Goal: Task Accomplishment & Management: Manage account settings

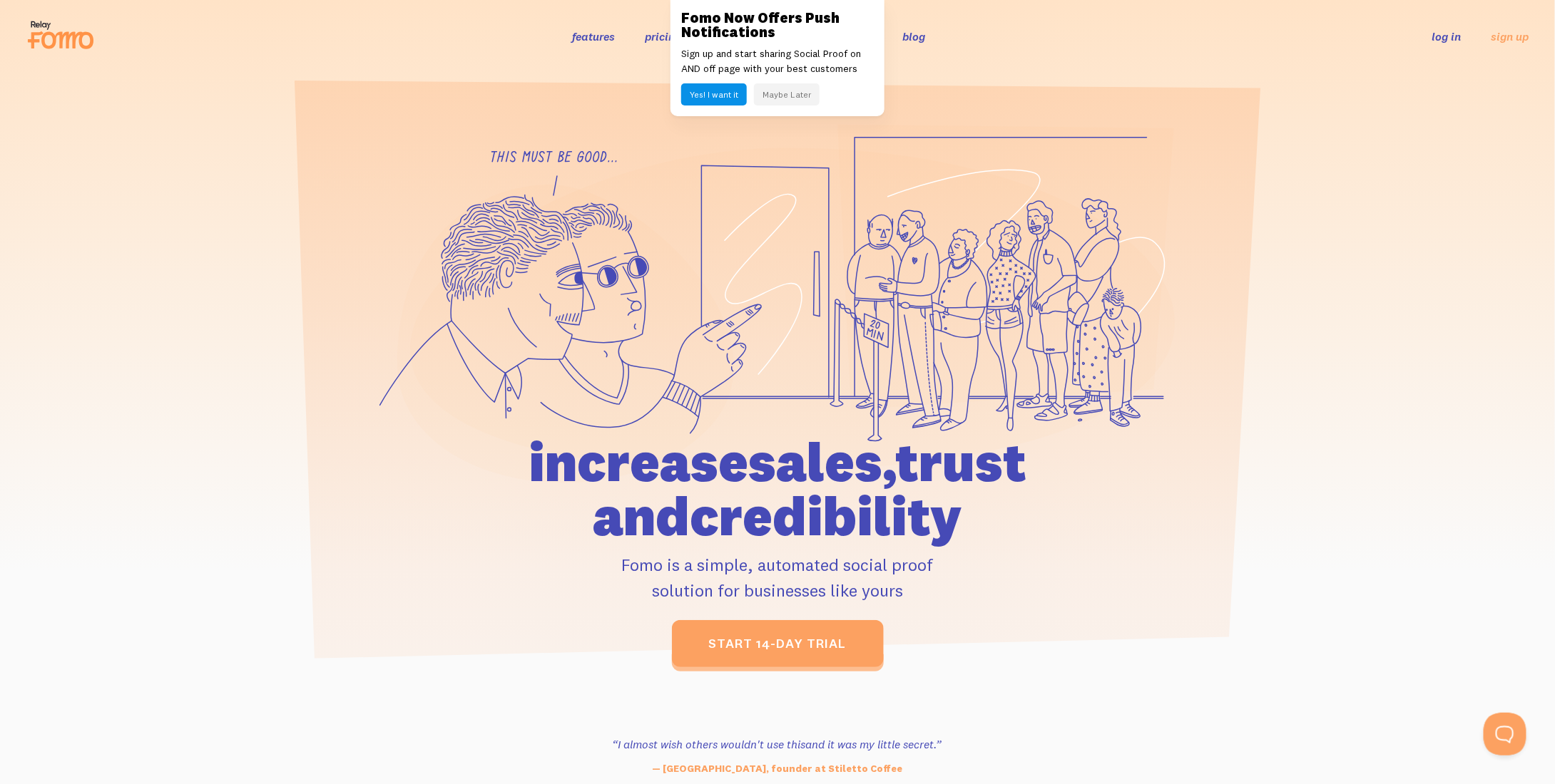
click at [789, 96] on button "Maybe Later" at bounding box center [787, 94] width 65 height 22
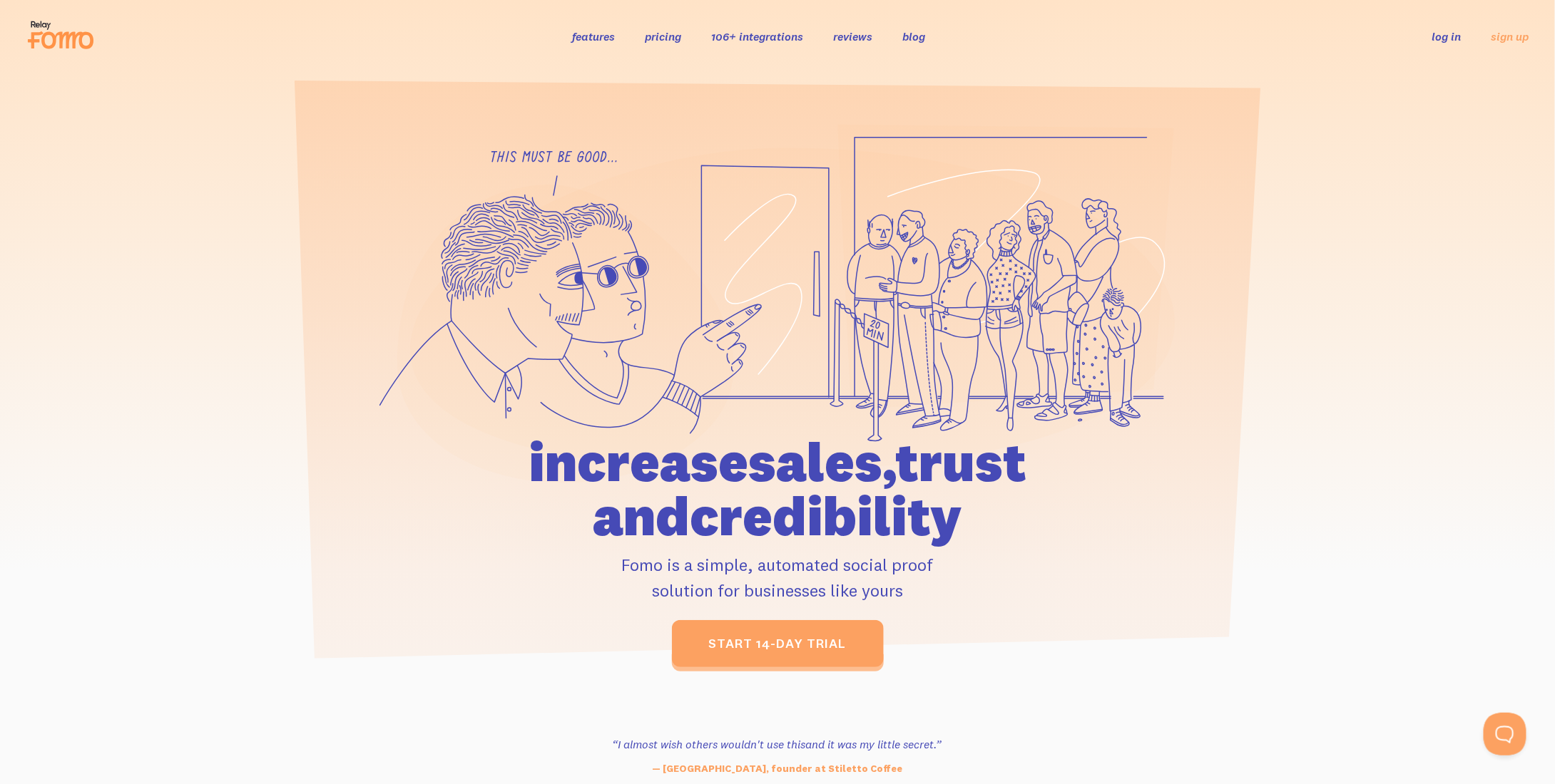
click at [1448, 39] on link "log in" at bounding box center [1447, 36] width 29 height 14
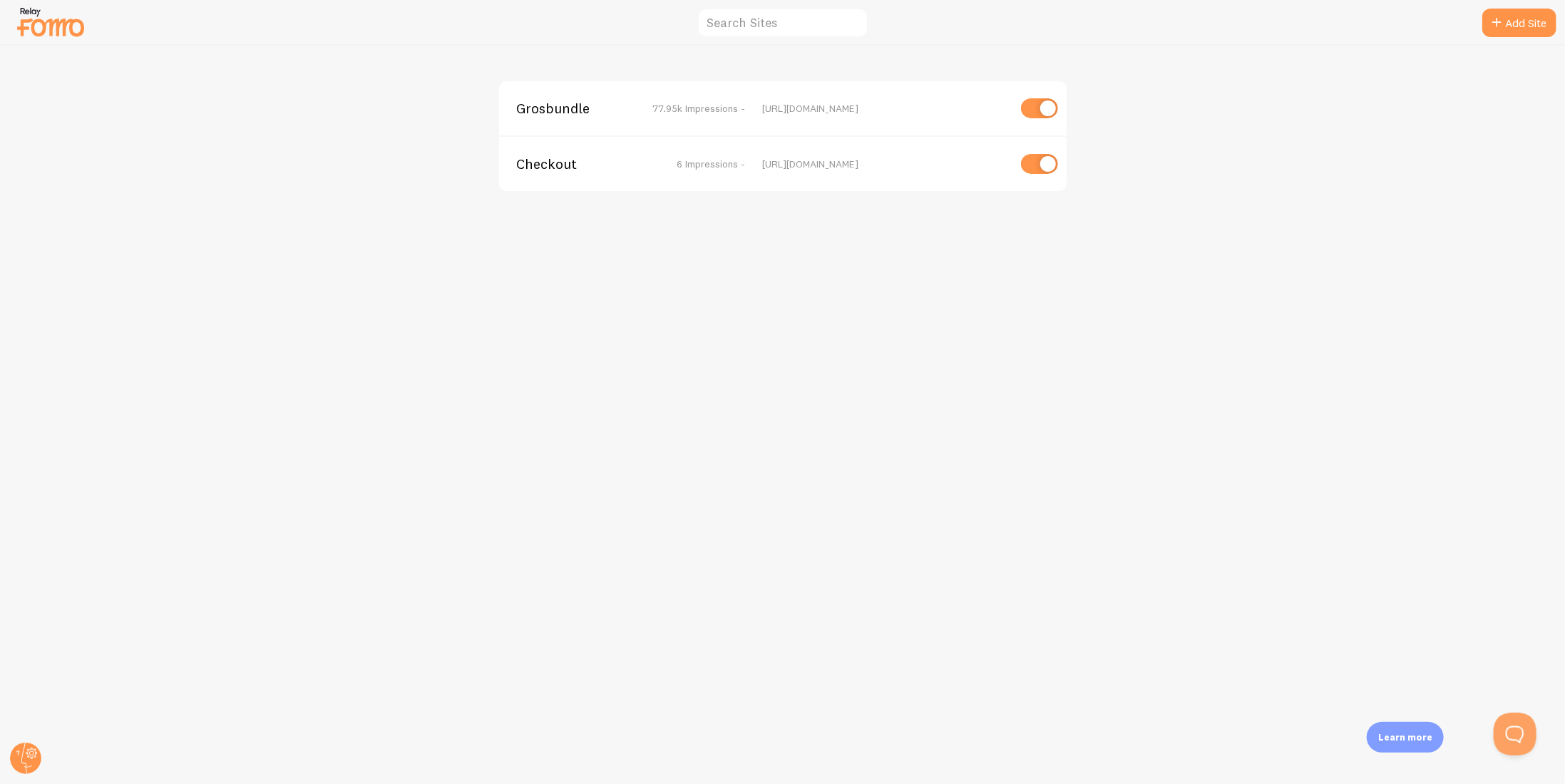
click at [531, 163] on span "Checkout" at bounding box center [573, 164] width 115 height 13
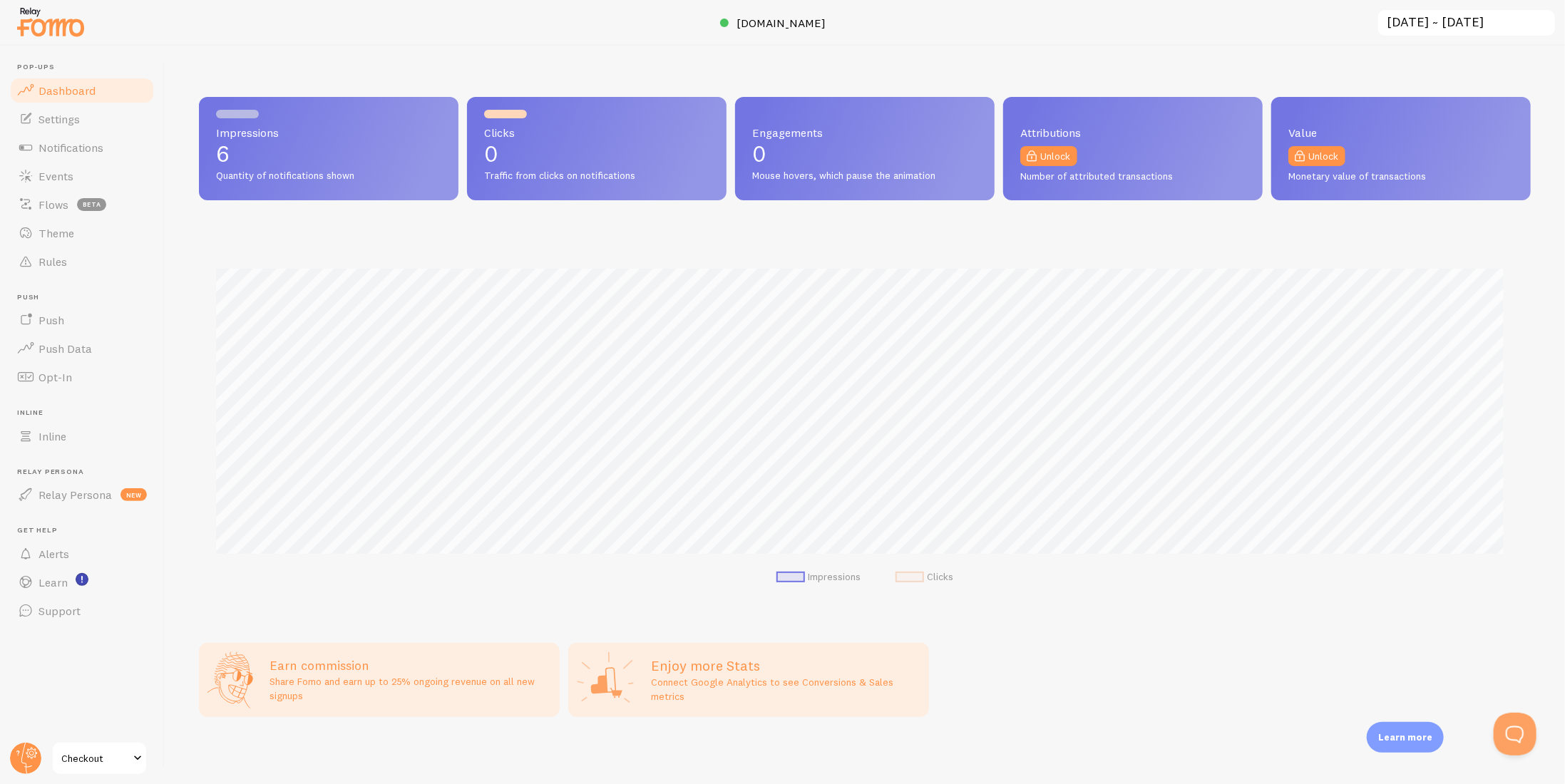
scroll to position [374, 1321]
click at [77, 155] on link "Notifications" at bounding box center [82, 148] width 147 height 29
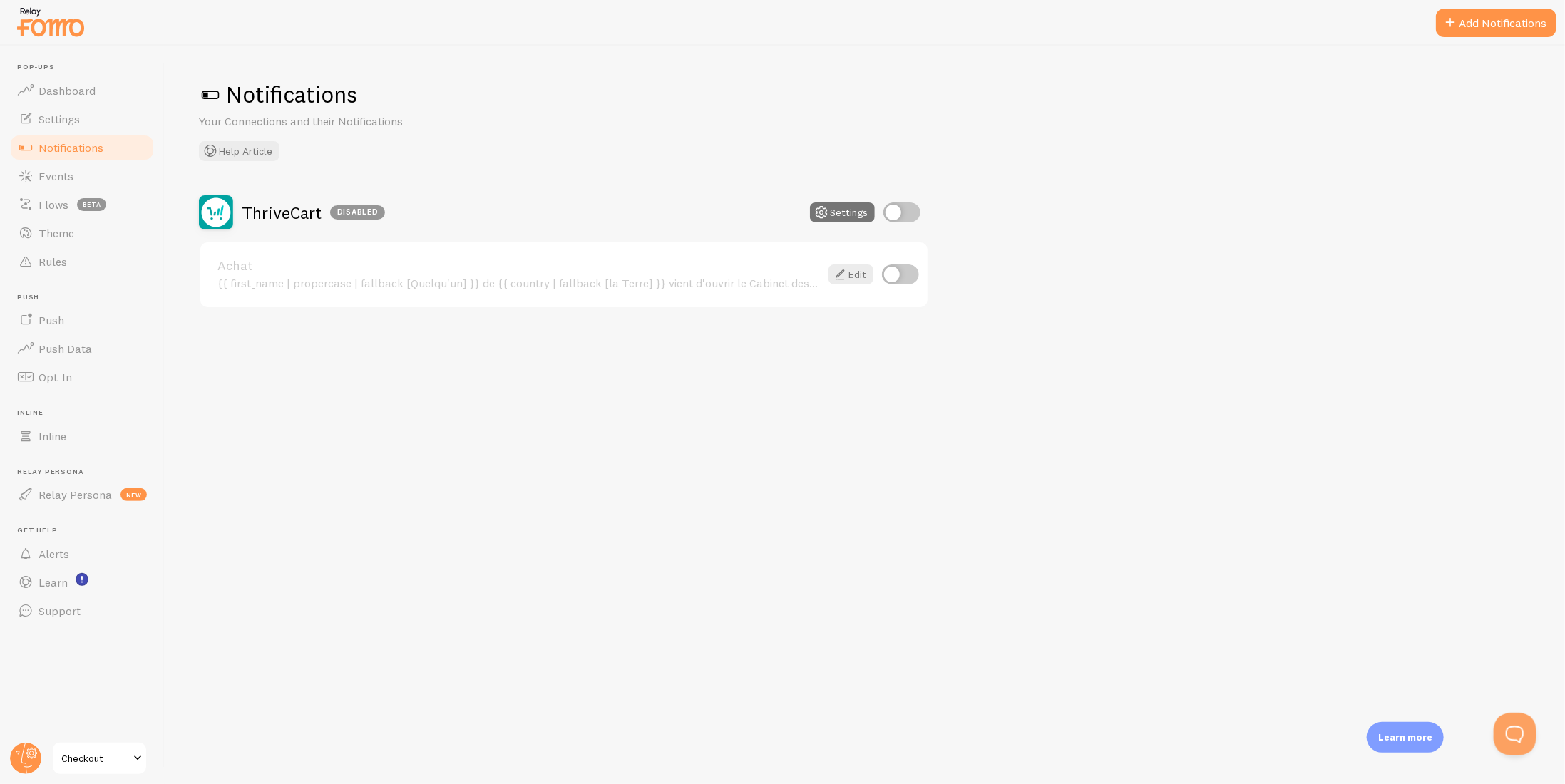
click at [117, 743] on link "Checkout" at bounding box center [99, 759] width 96 height 34
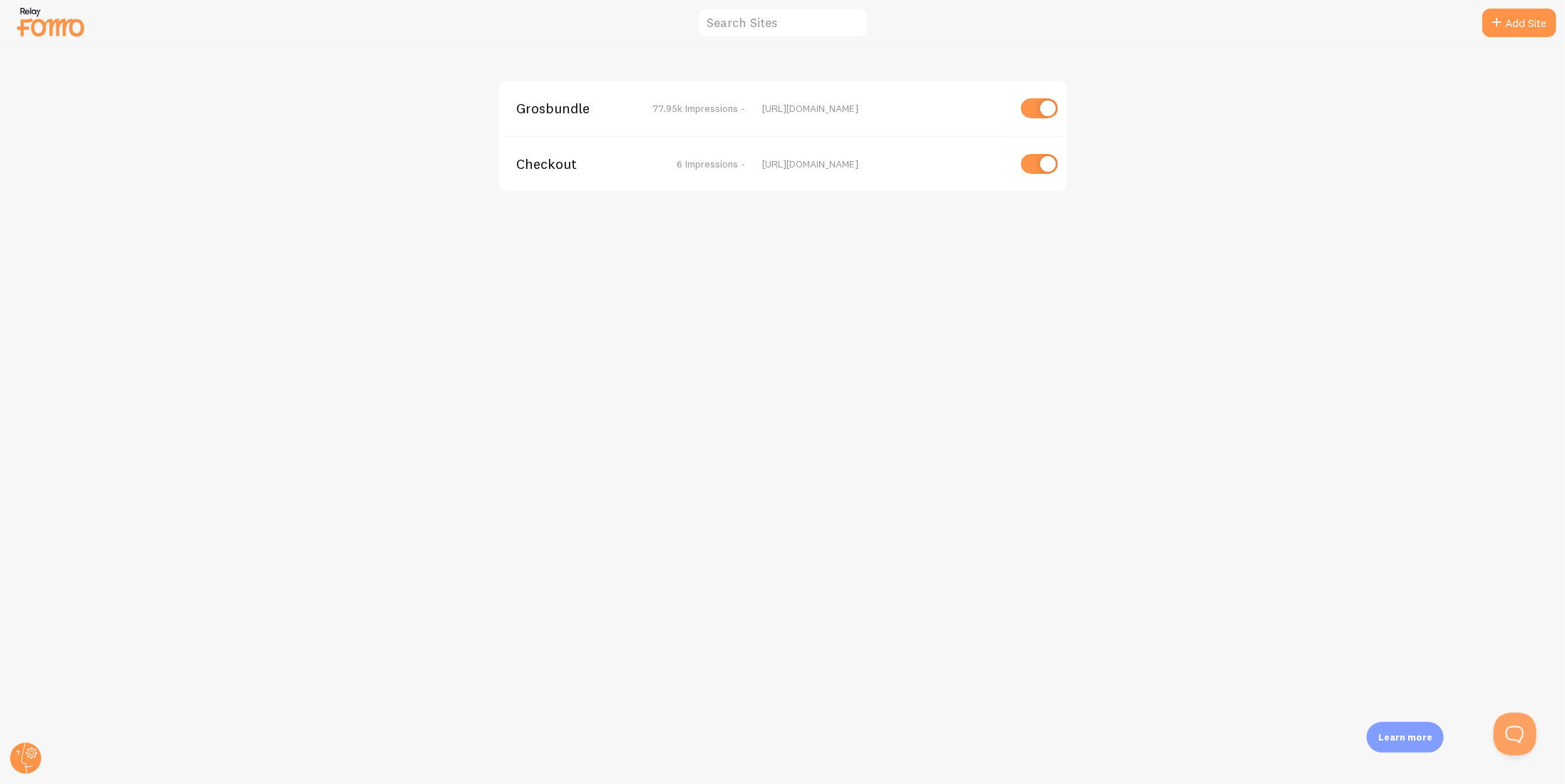
click at [673, 104] on span "77.95k Impressions -" at bounding box center [699, 108] width 93 height 13
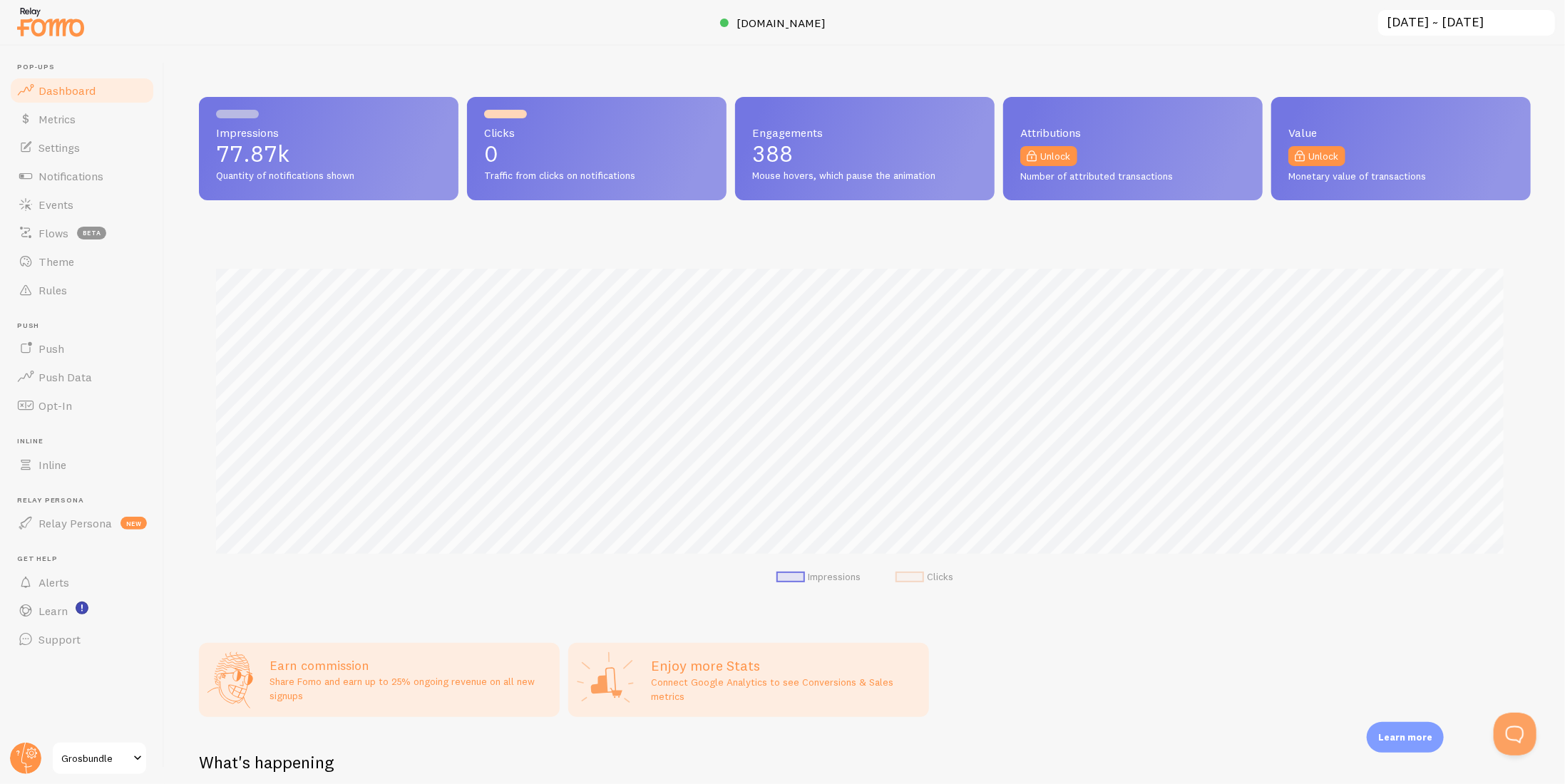
scroll to position [374, 1321]
click at [77, 183] on link "Notifications" at bounding box center [82, 176] width 147 height 29
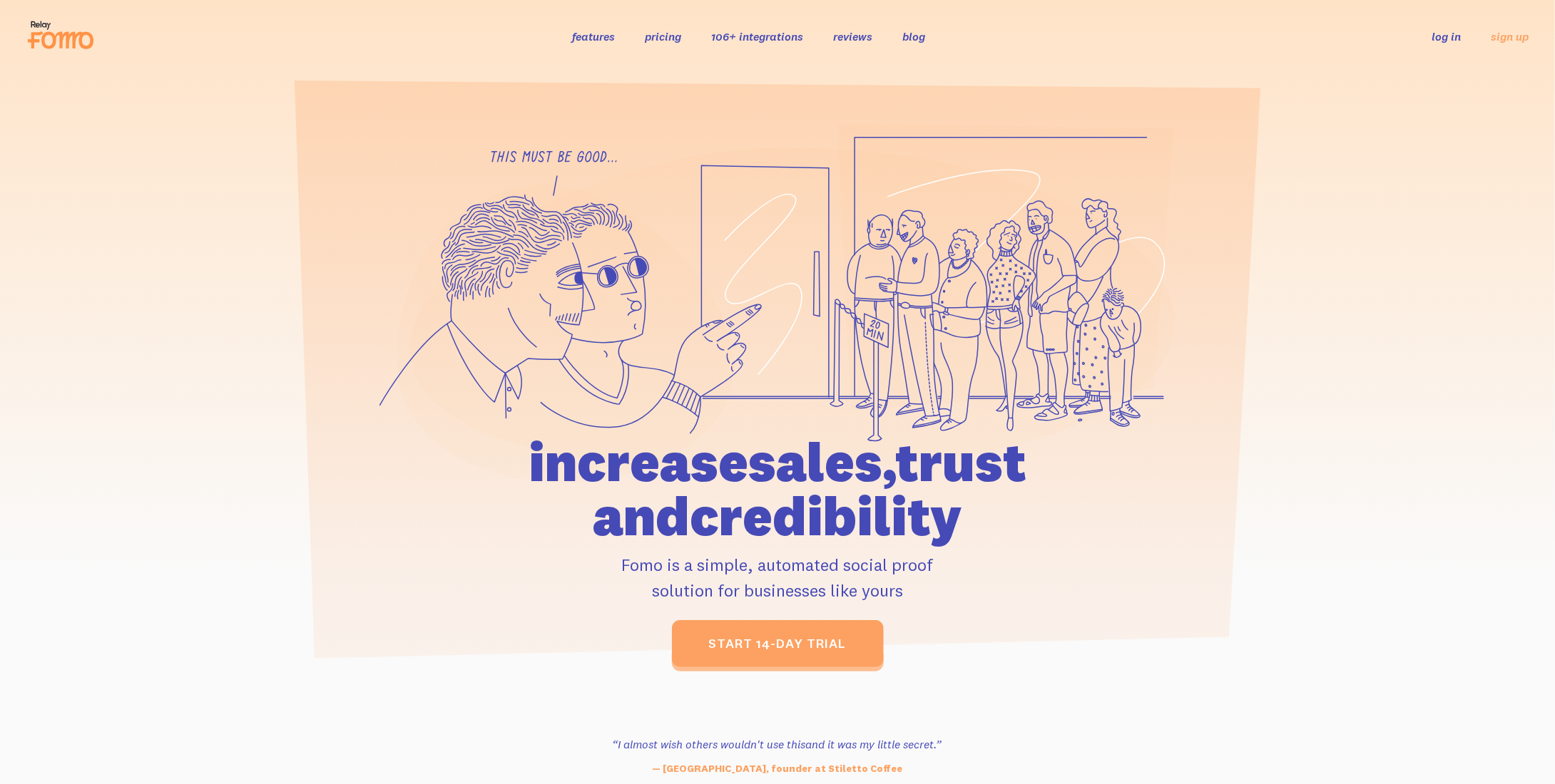
click at [1455, 41] on link "log in" at bounding box center [1447, 36] width 29 height 14
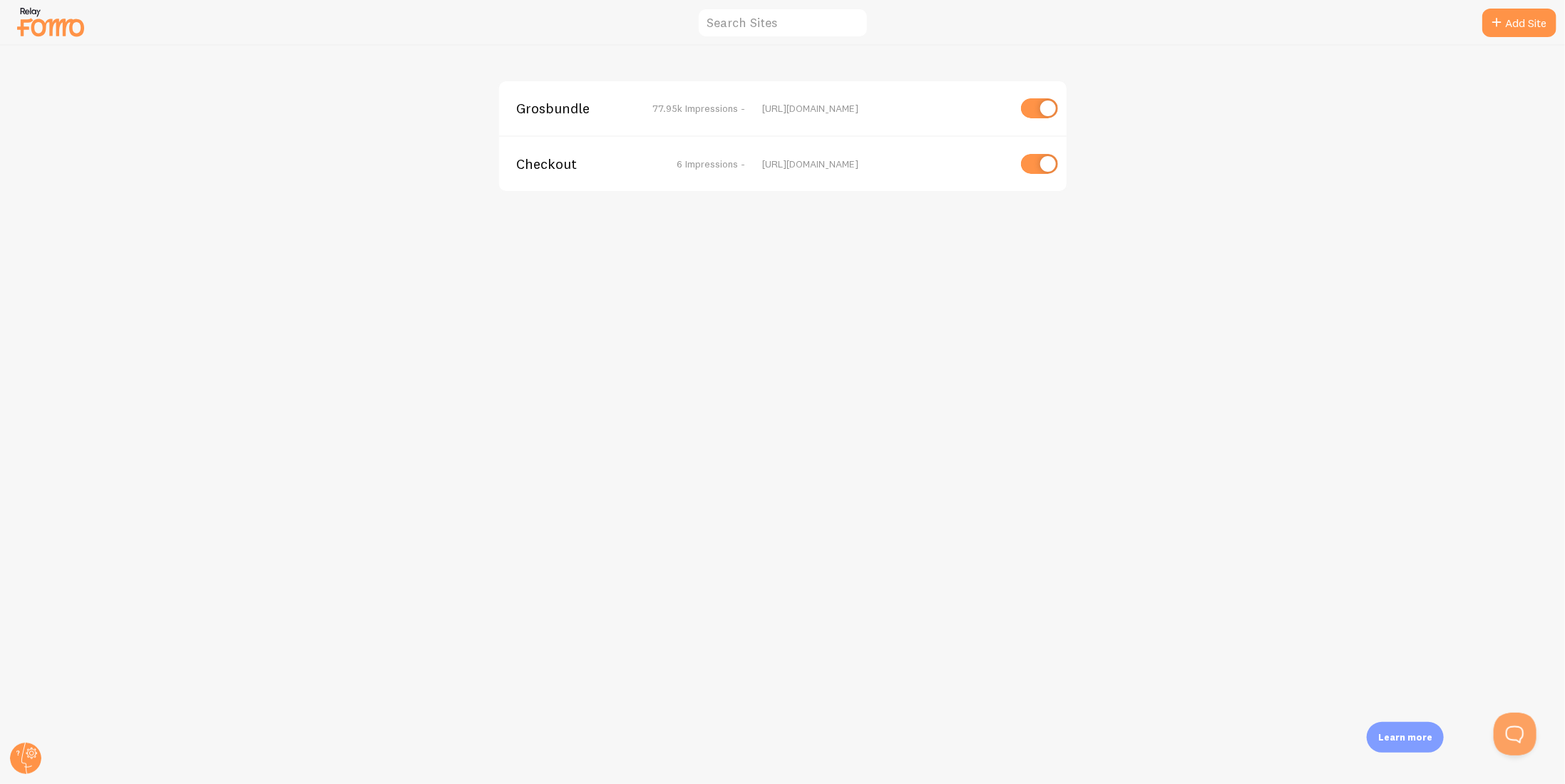
click at [567, 109] on span "Grosbundle" at bounding box center [573, 108] width 115 height 13
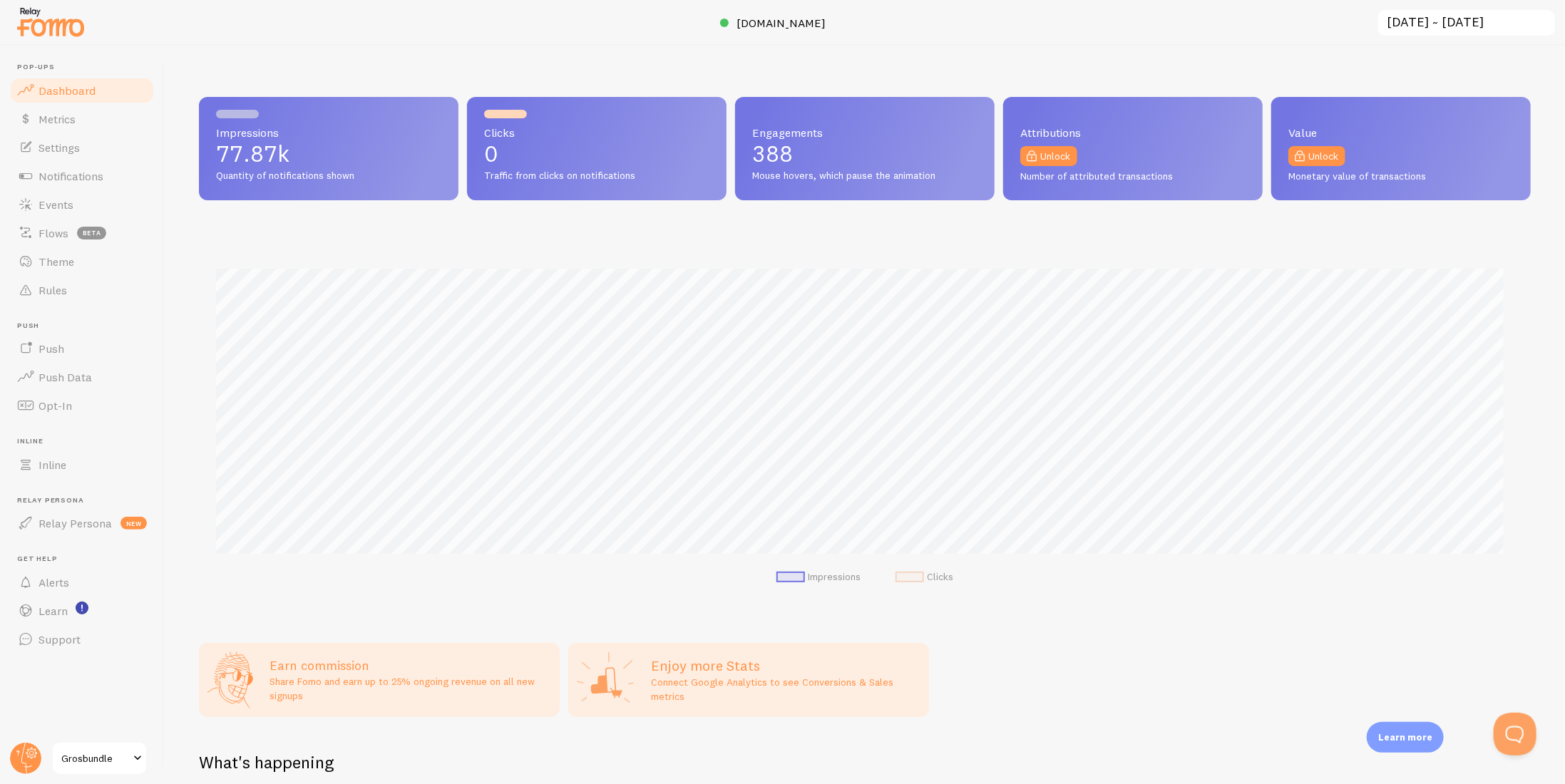
scroll to position [374, 1321]
click at [44, 147] on span "Settings" at bounding box center [59, 147] width 42 height 14
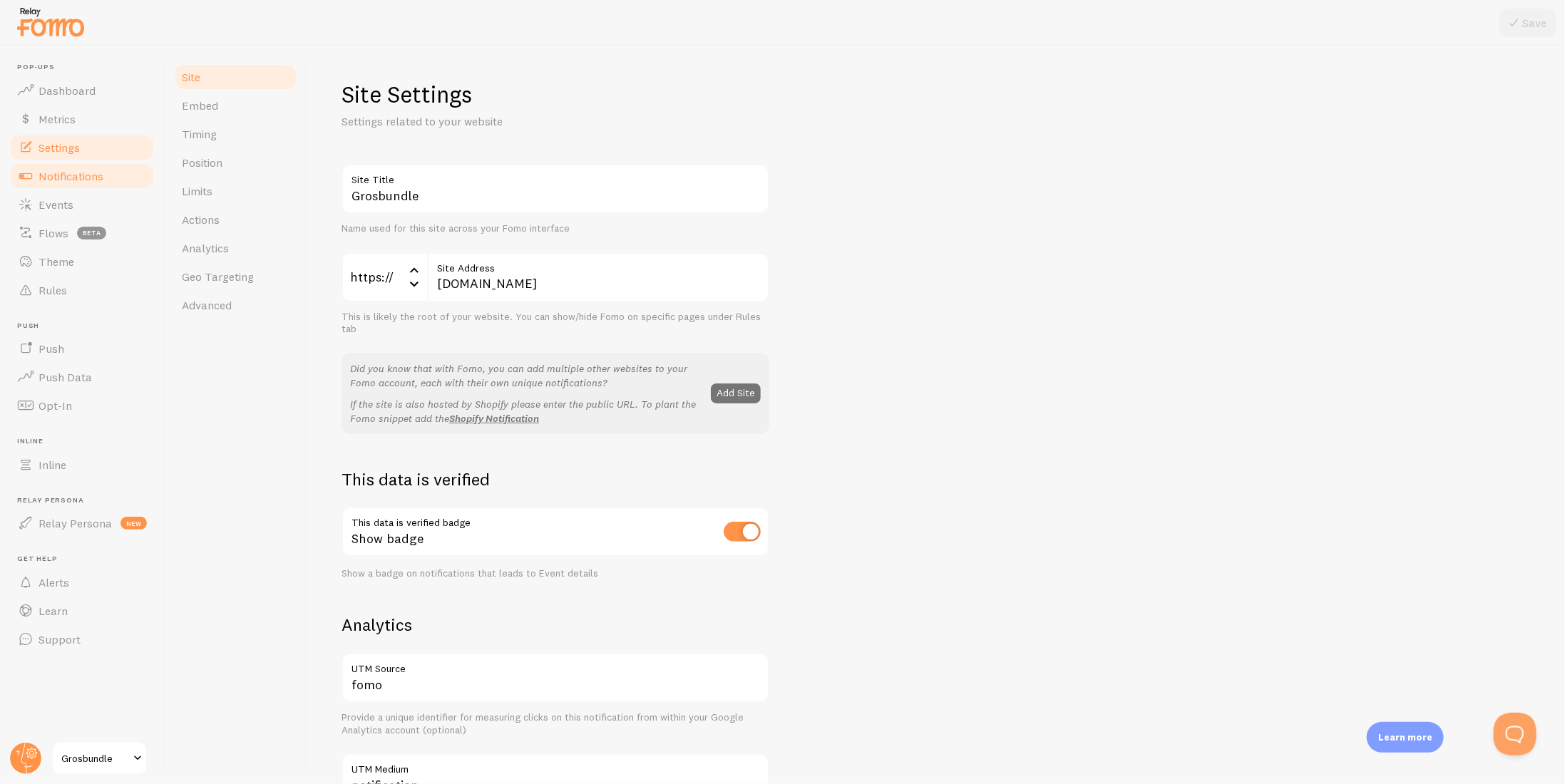
click at [48, 168] on link "Notifications" at bounding box center [82, 176] width 147 height 29
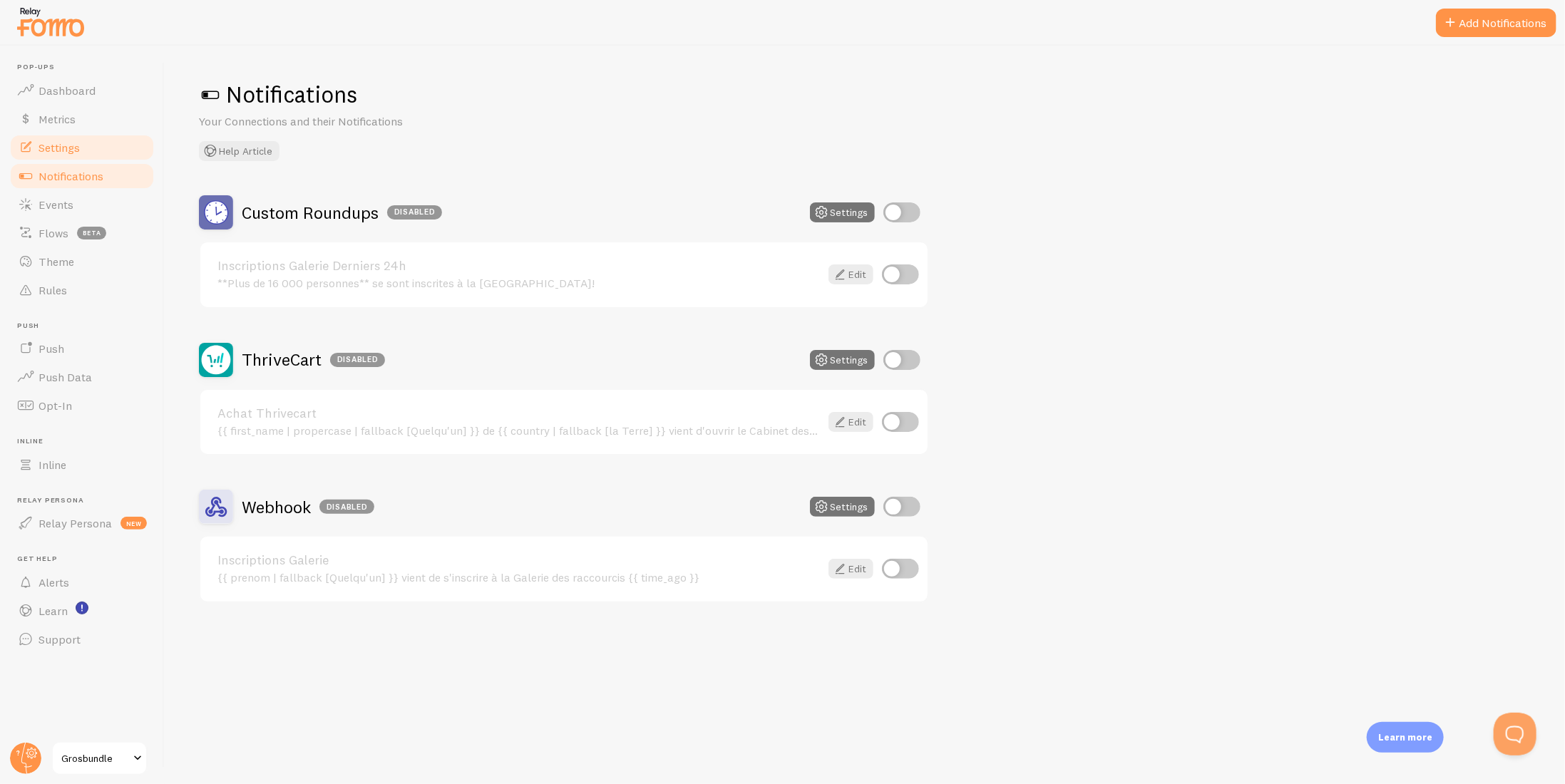
click at [81, 153] on link "Settings" at bounding box center [82, 148] width 147 height 29
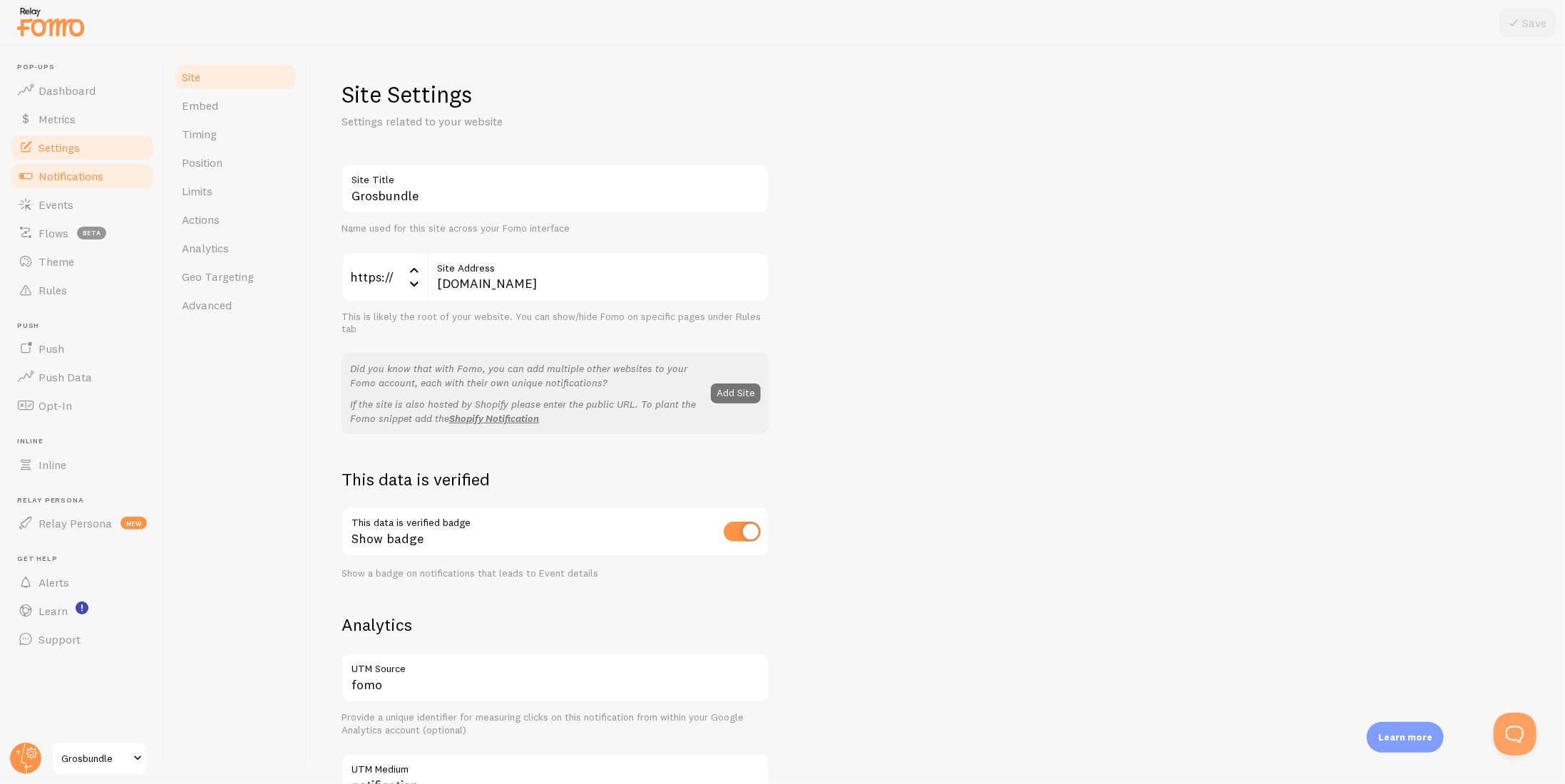
click at [66, 189] on link "Notifications" at bounding box center [82, 176] width 147 height 29
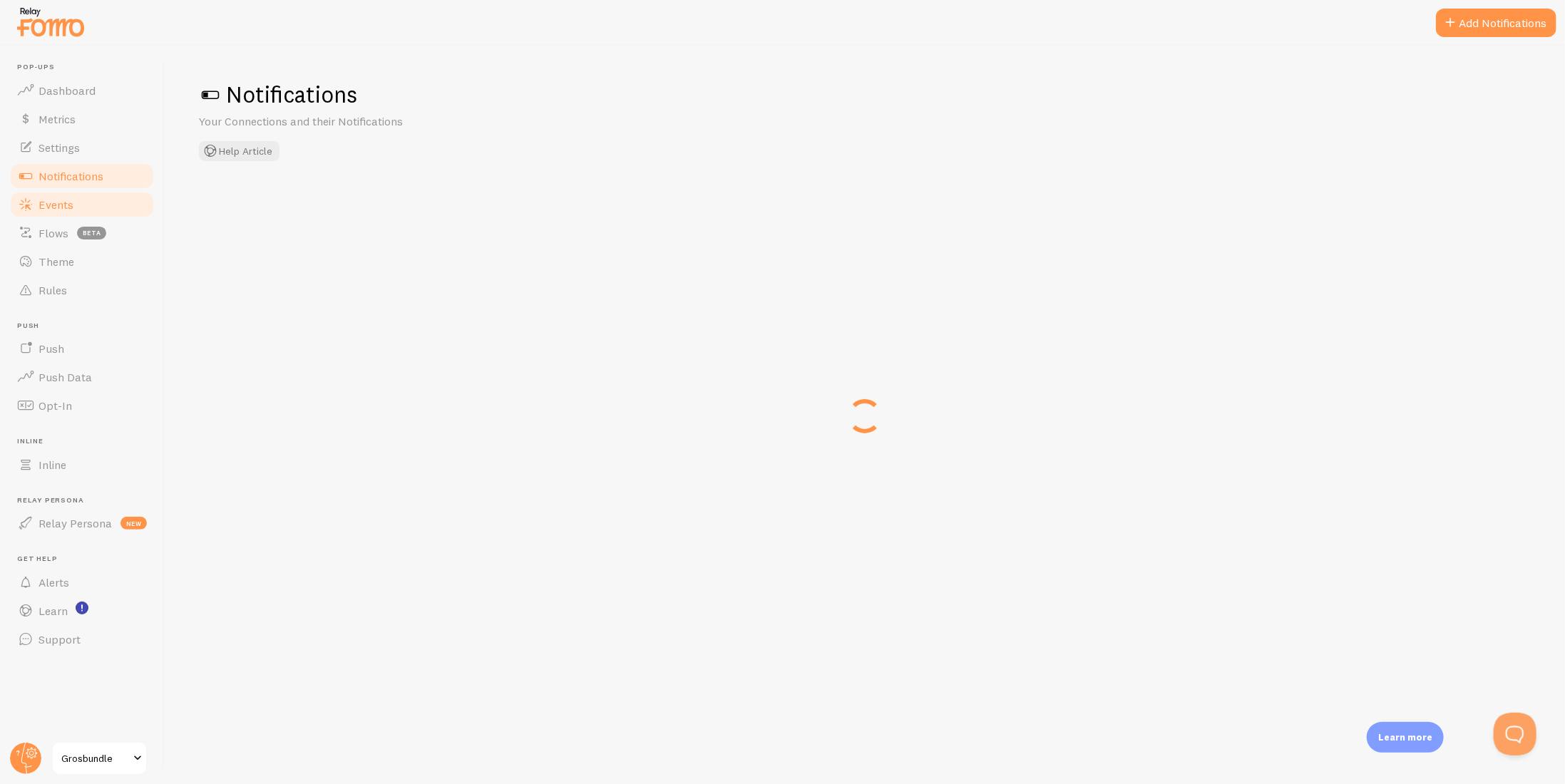
click at [64, 205] on span "Events" at bounding box center [55, 204] width 35 height 14
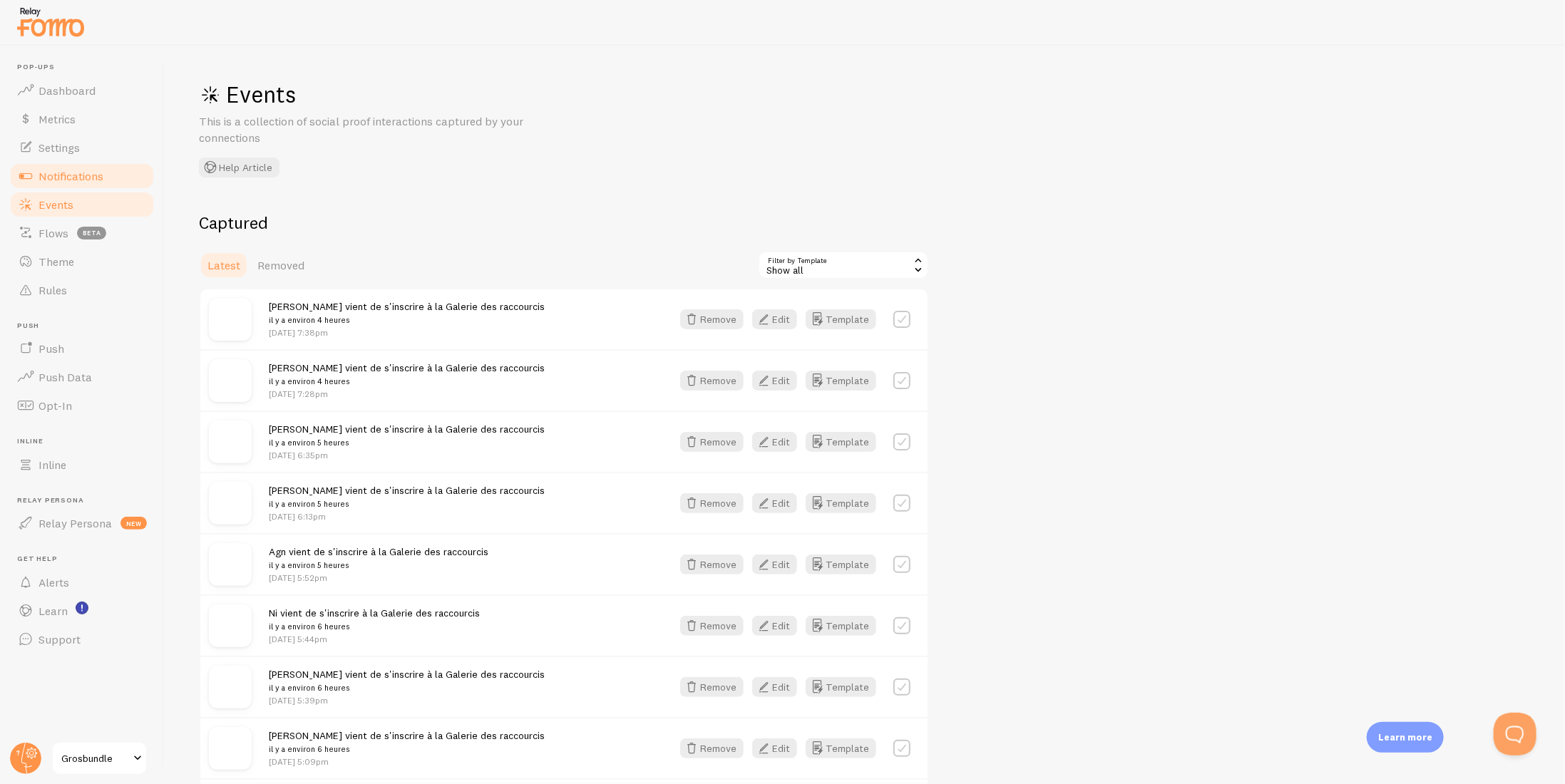
click at [82, 173] on span "Notifications" at bounding box center [71, 175] width 65 height 14
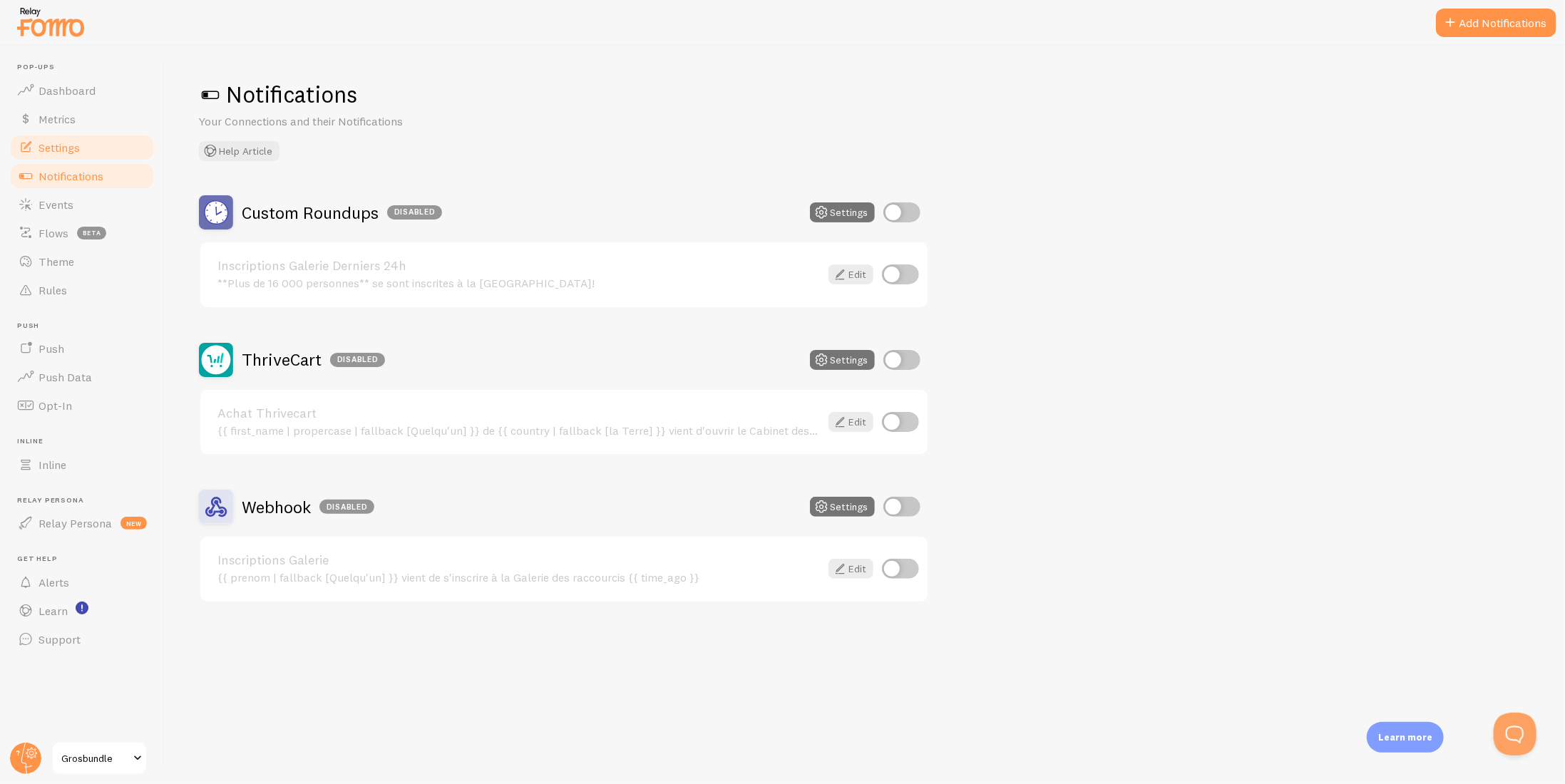
click at [115, 156] on link "Settings" at bounding box center [82, 148] width 147 height 29
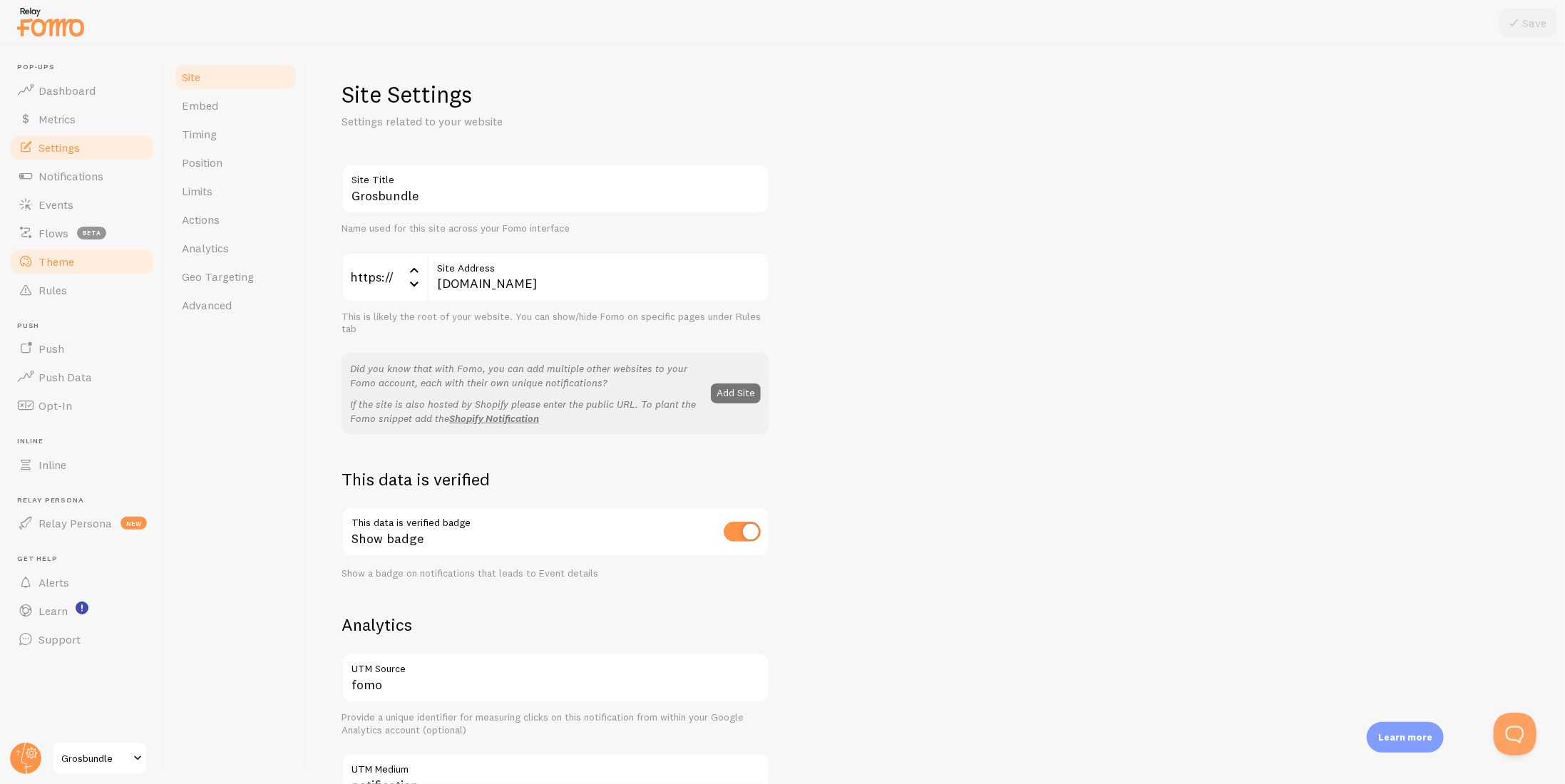
click at [46, 266] on span "Theme" at bounding box center [56, 261] width 36 height 14
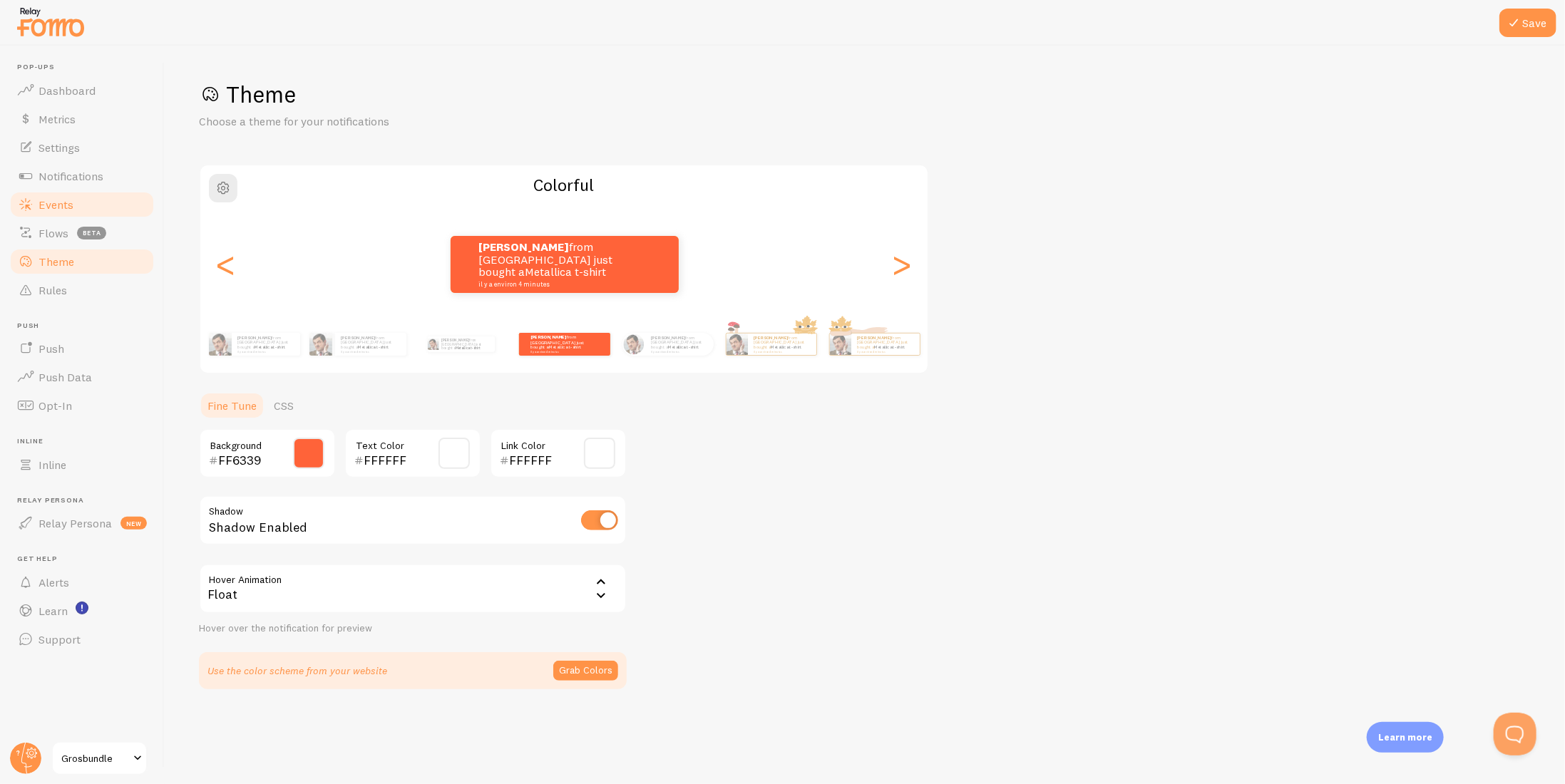
click at [51, 201] on span "Events" at bounding box center [55, 204] width 35 height 14
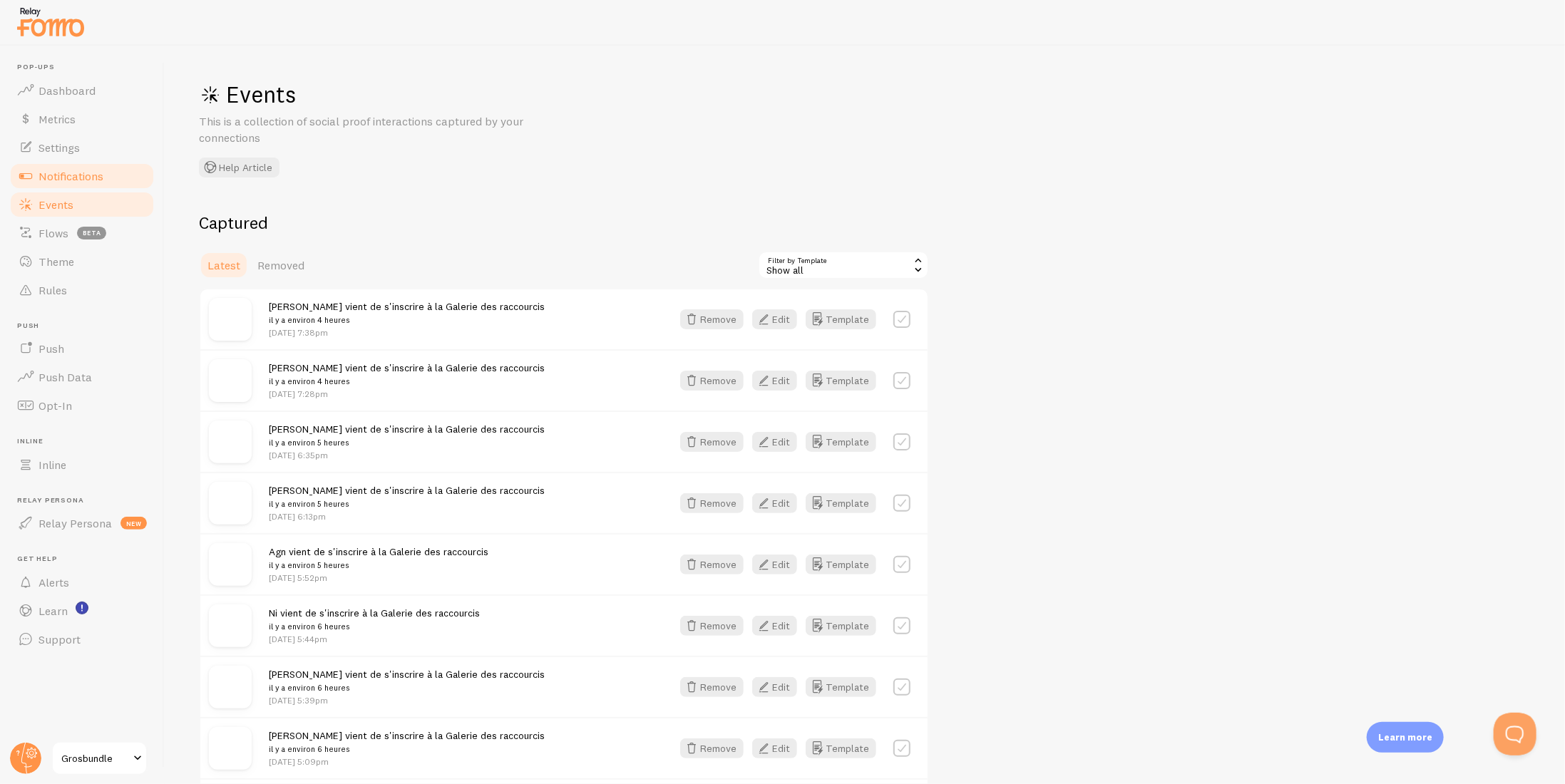
click at [88, 170] on span "Notifications" at bounding box center [71, 175] width 65 height 14
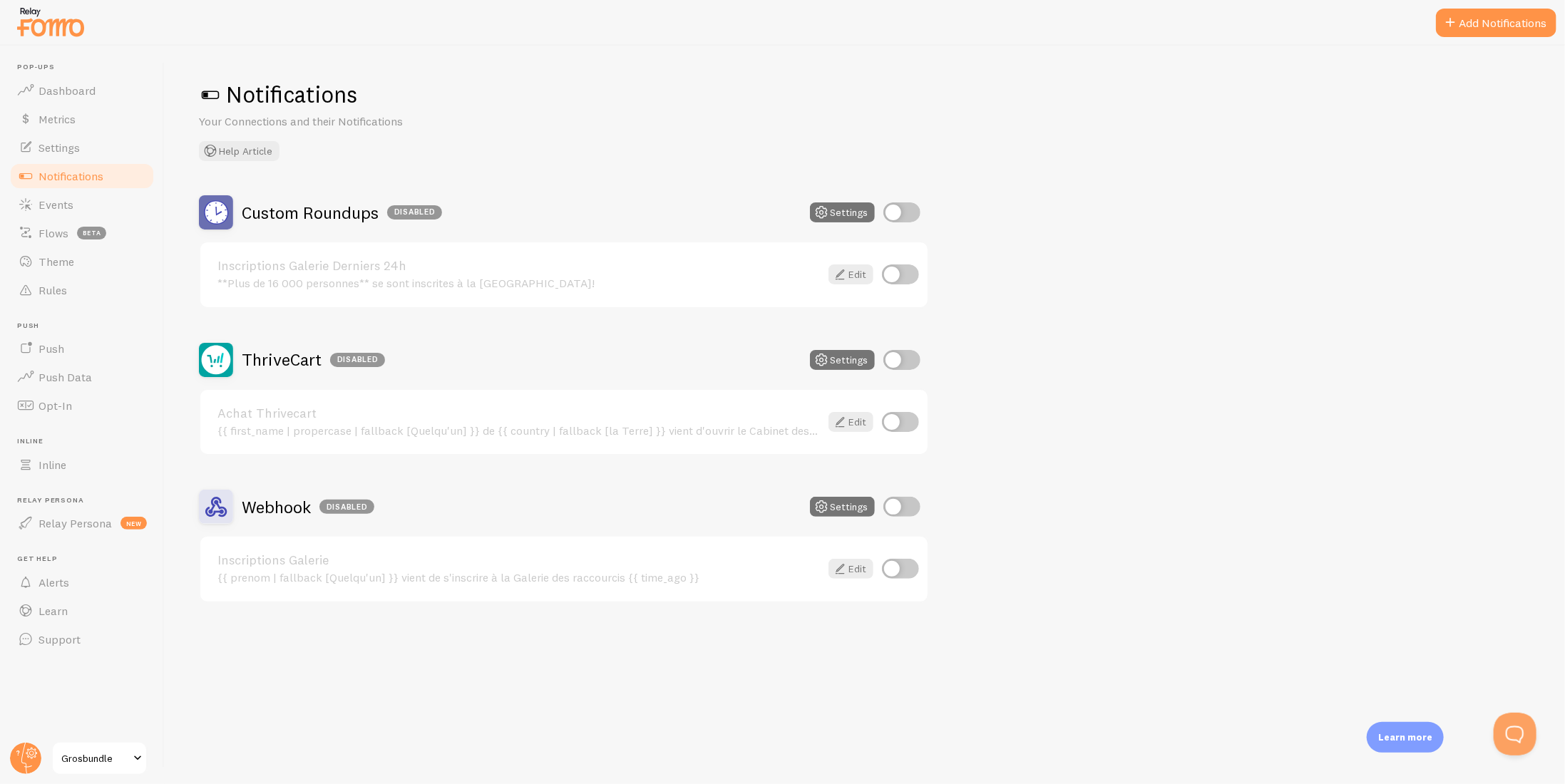
click at [896, 214] on input "checkbox" at bounding box center [902, 212] width 37 height 20
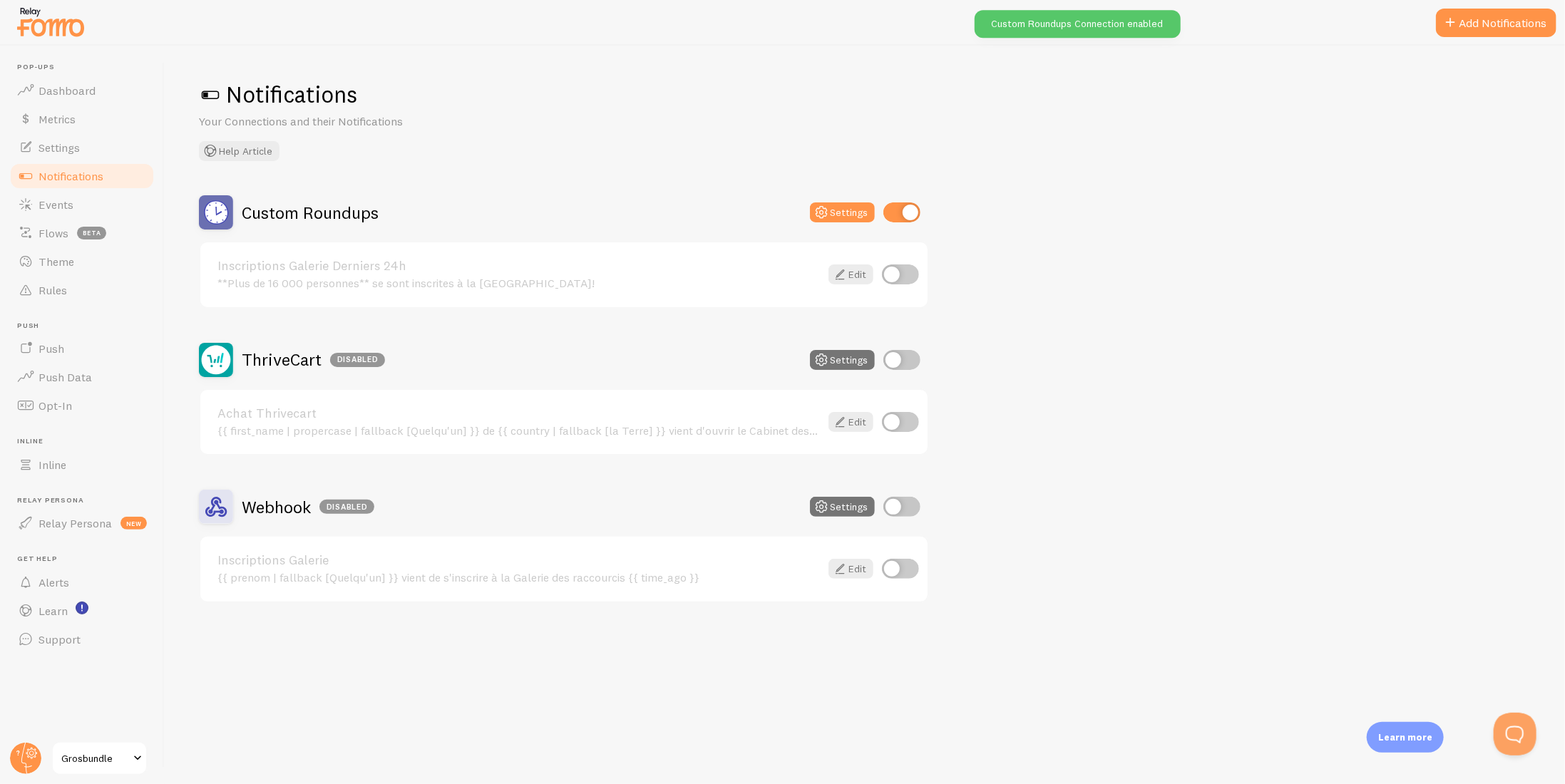
click at [896, 214] on input "checkbox" at bounding box center [902, 212] width 37 height 20
checkbox input "false"
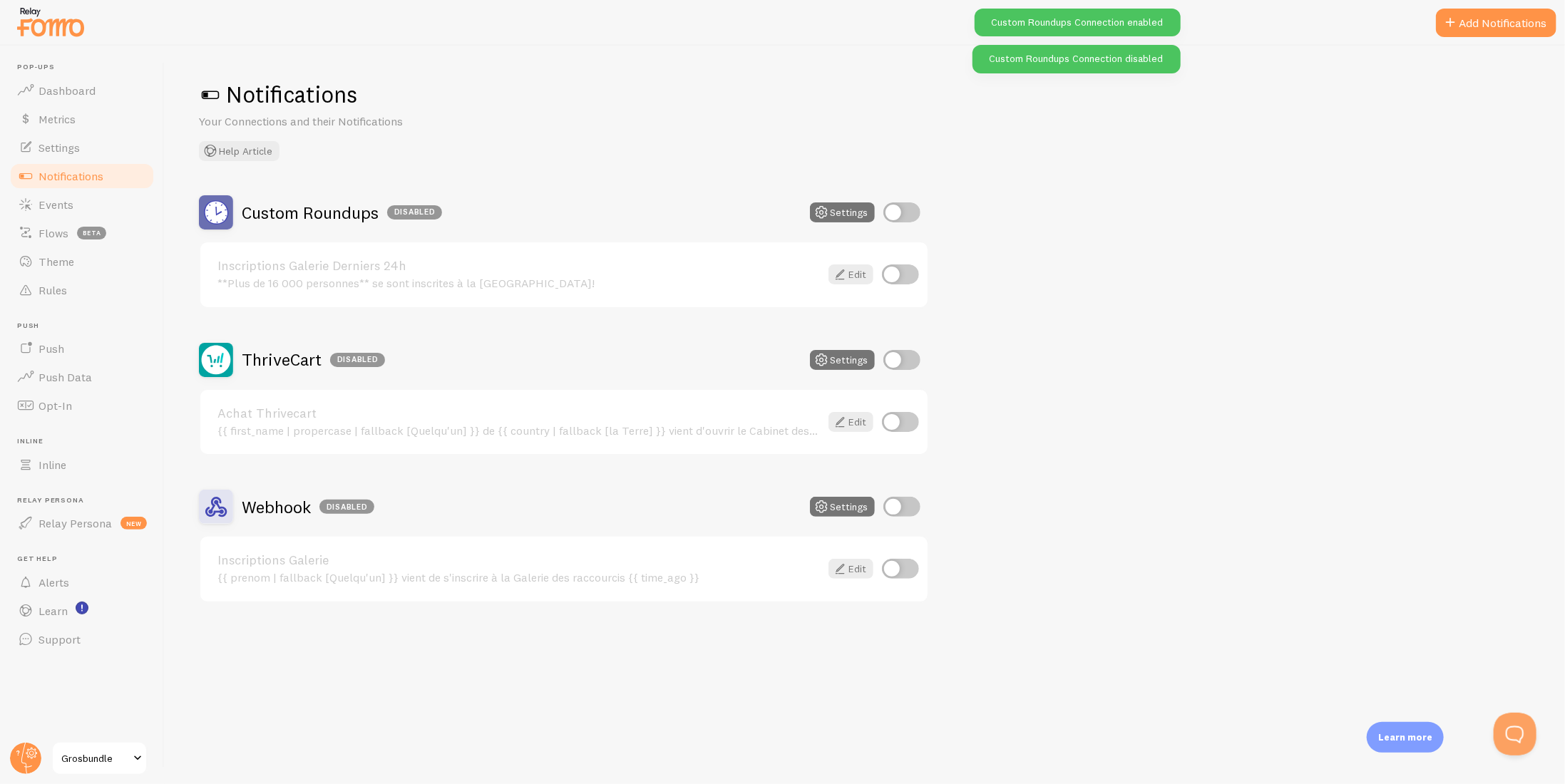
click at [900, 277] on input "checkbox" at bounding box center [900, 275] width 37 height 20
checkbox input "false"
click at [904, 357] on input "checkbox" at bounding box center [902, 359] width 37 height 20
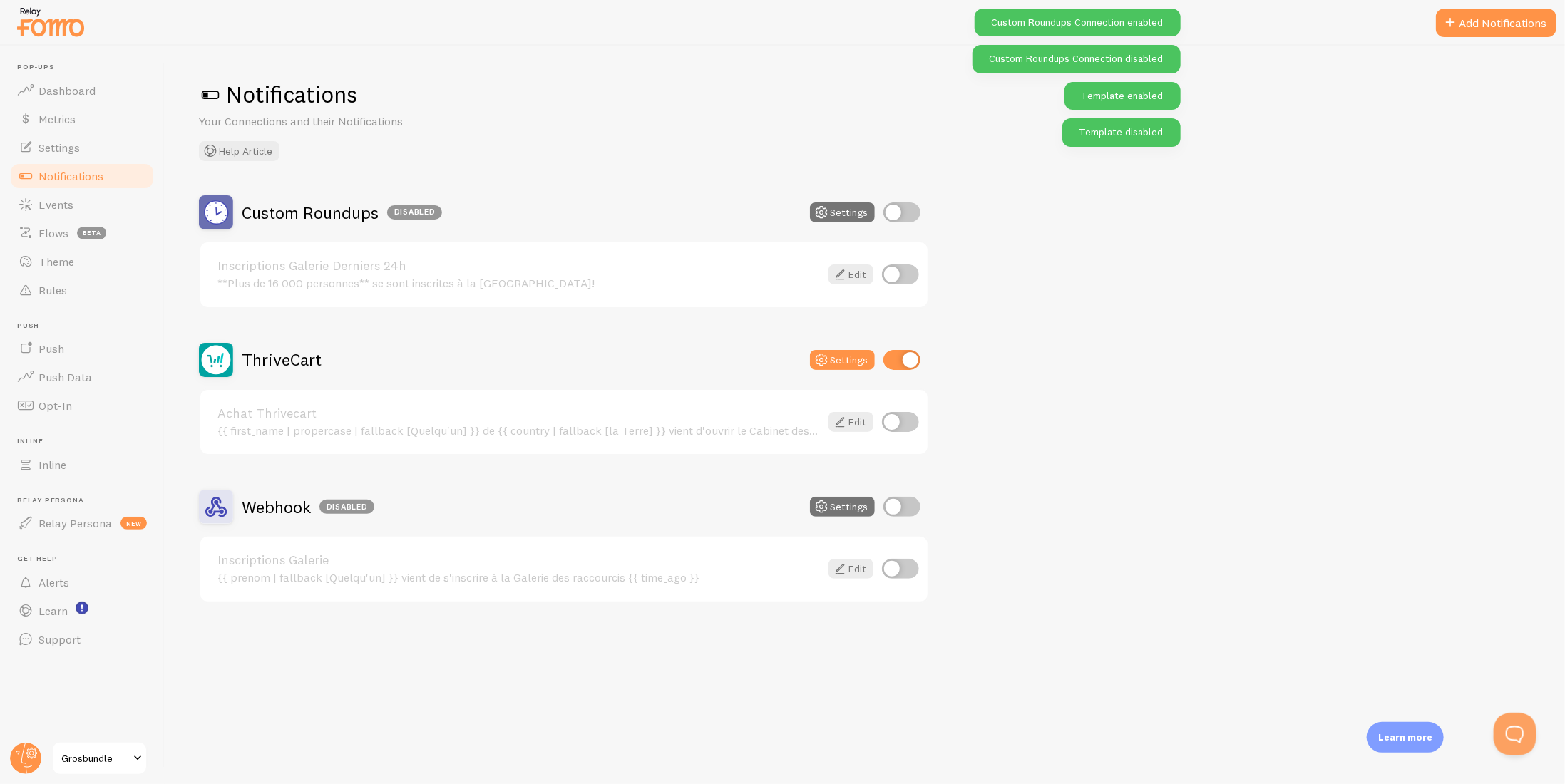
click at [904, 357] on input "checkbox" at bounding box center [902, 359] width 37 height 20
checkbox input "false"
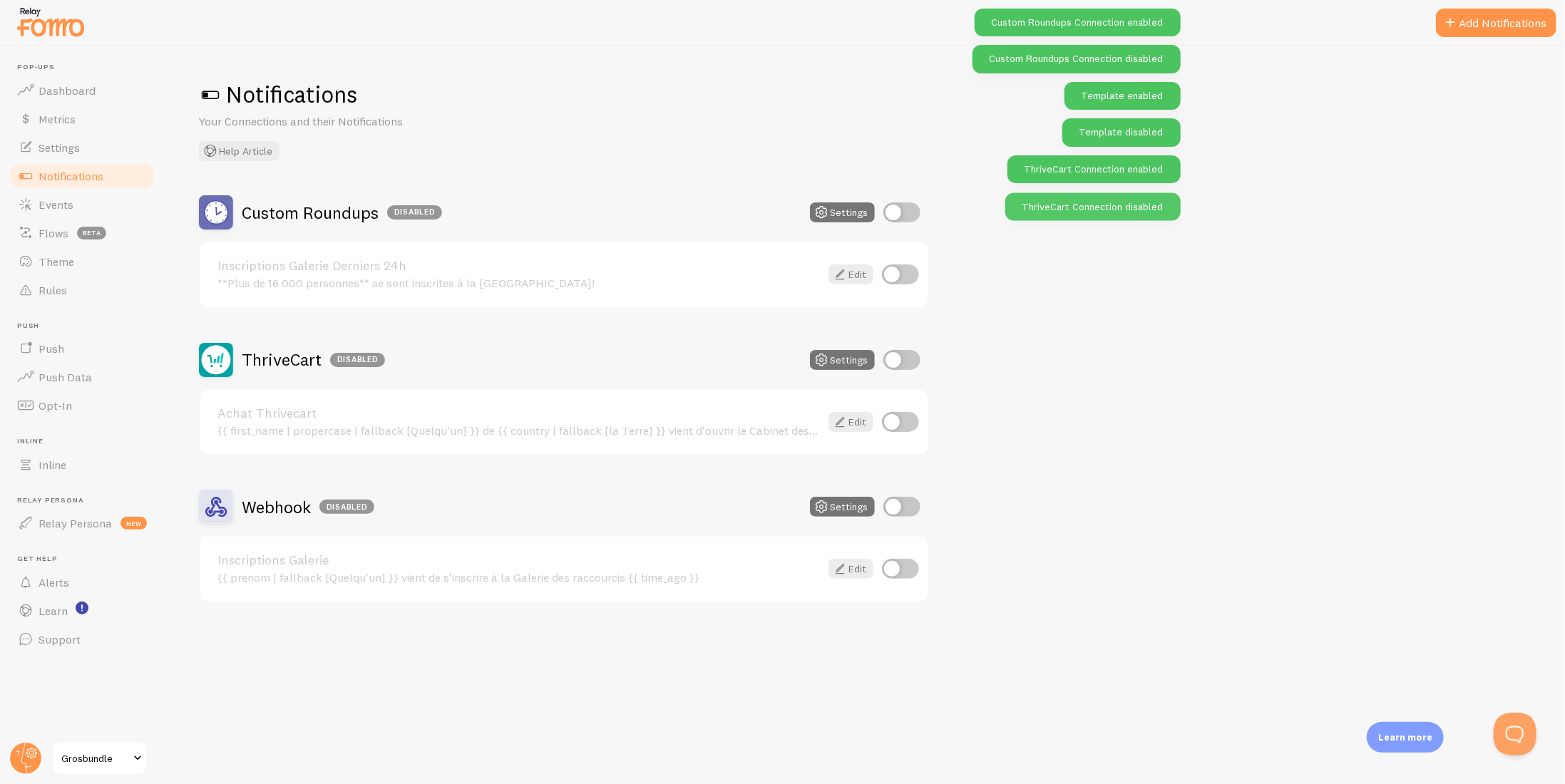
click at [902, 425] on input "checkbox" at bounding box center [900, 422] width 37 height 20
checkbox input "false"
click at [892, 509] on input "checkbox" at bounding box center [902, 507] width 37 height 20
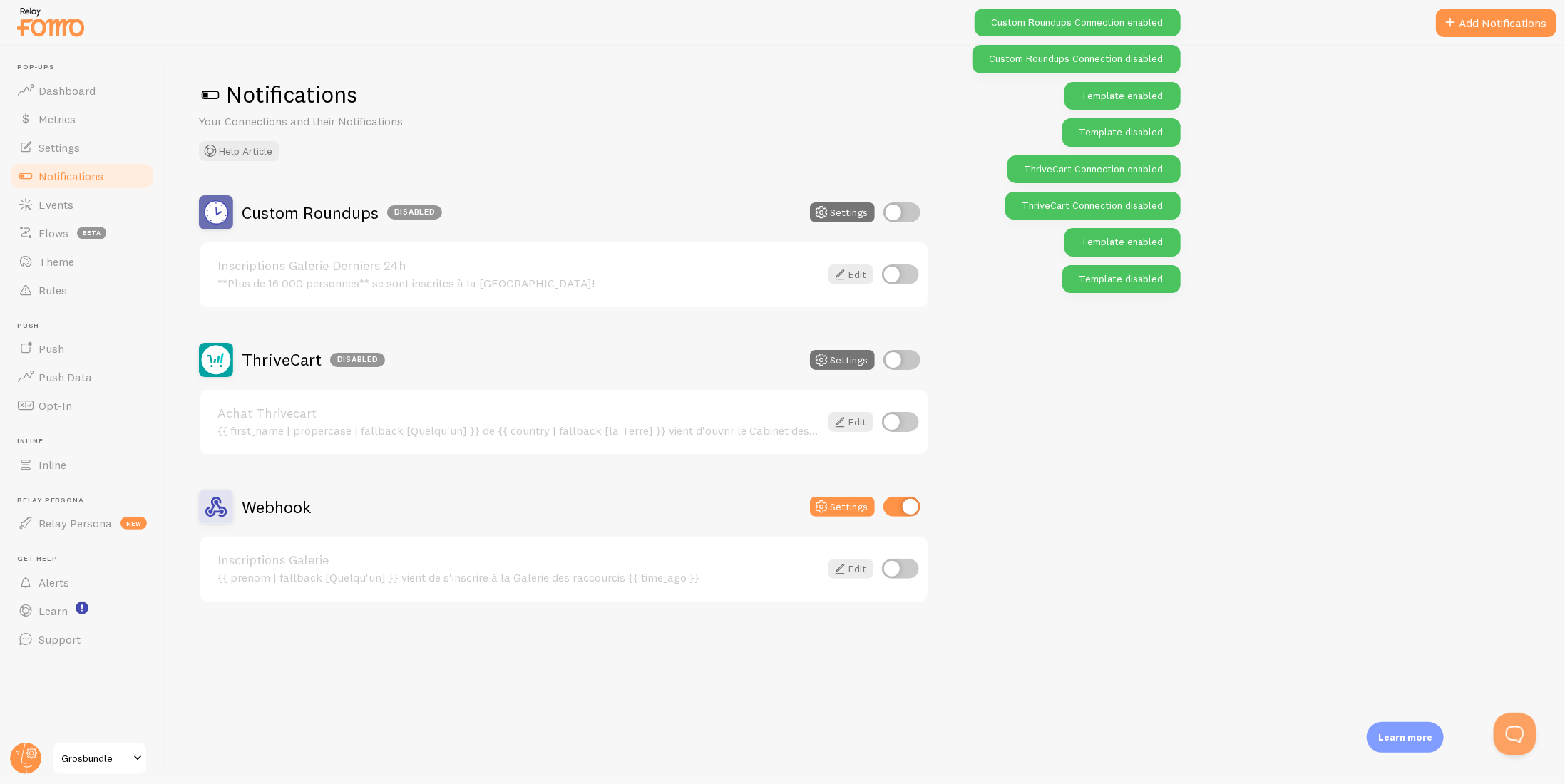
click at [892, 509] on input "checkbox" at bounding box center [902, 507] width 37 height 20
checkbox input "false"
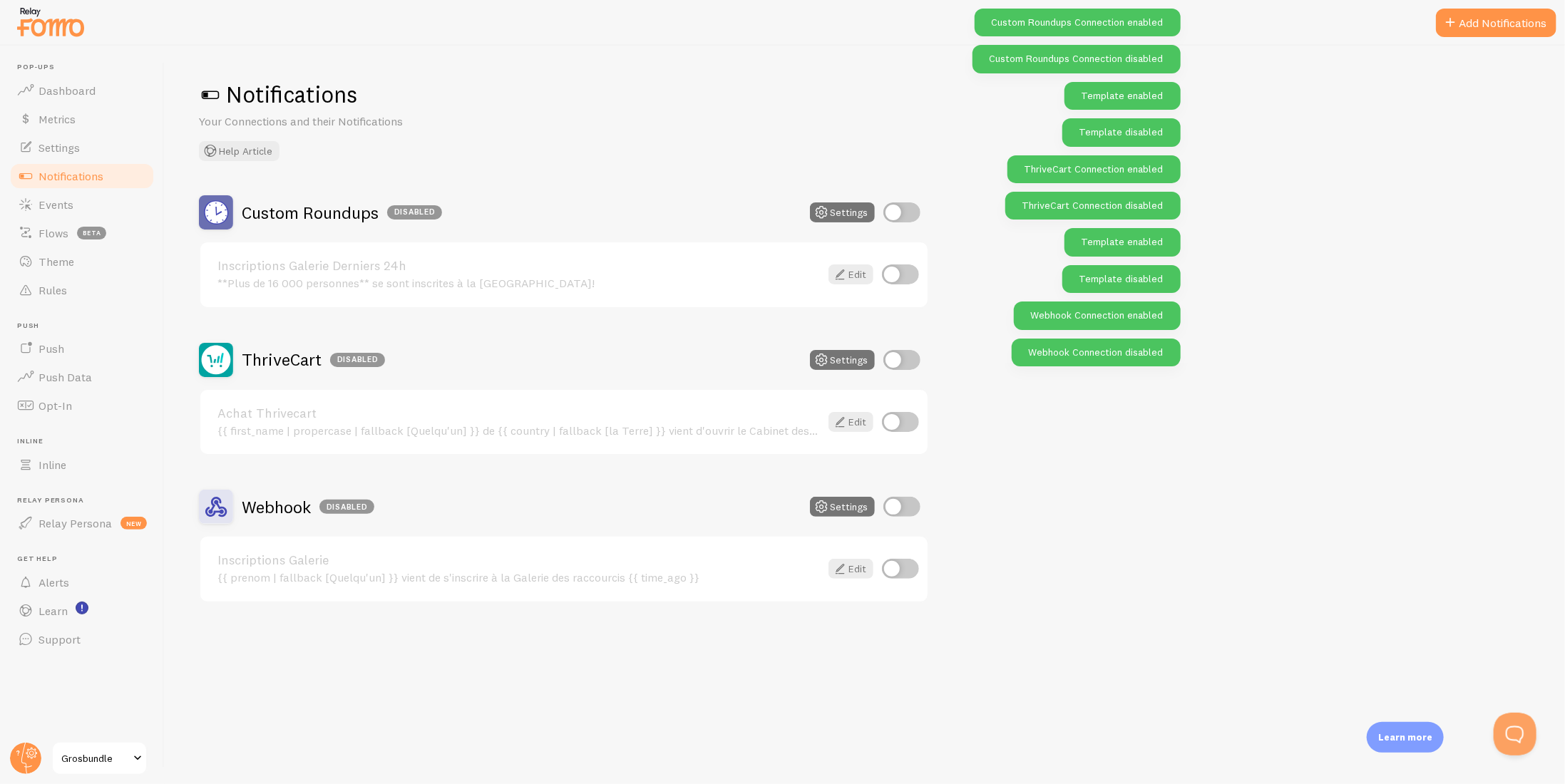
click at [902, 574] on input "checkbox" at bounding box center [900, 569] width 37 height 20
checkbox input "false"
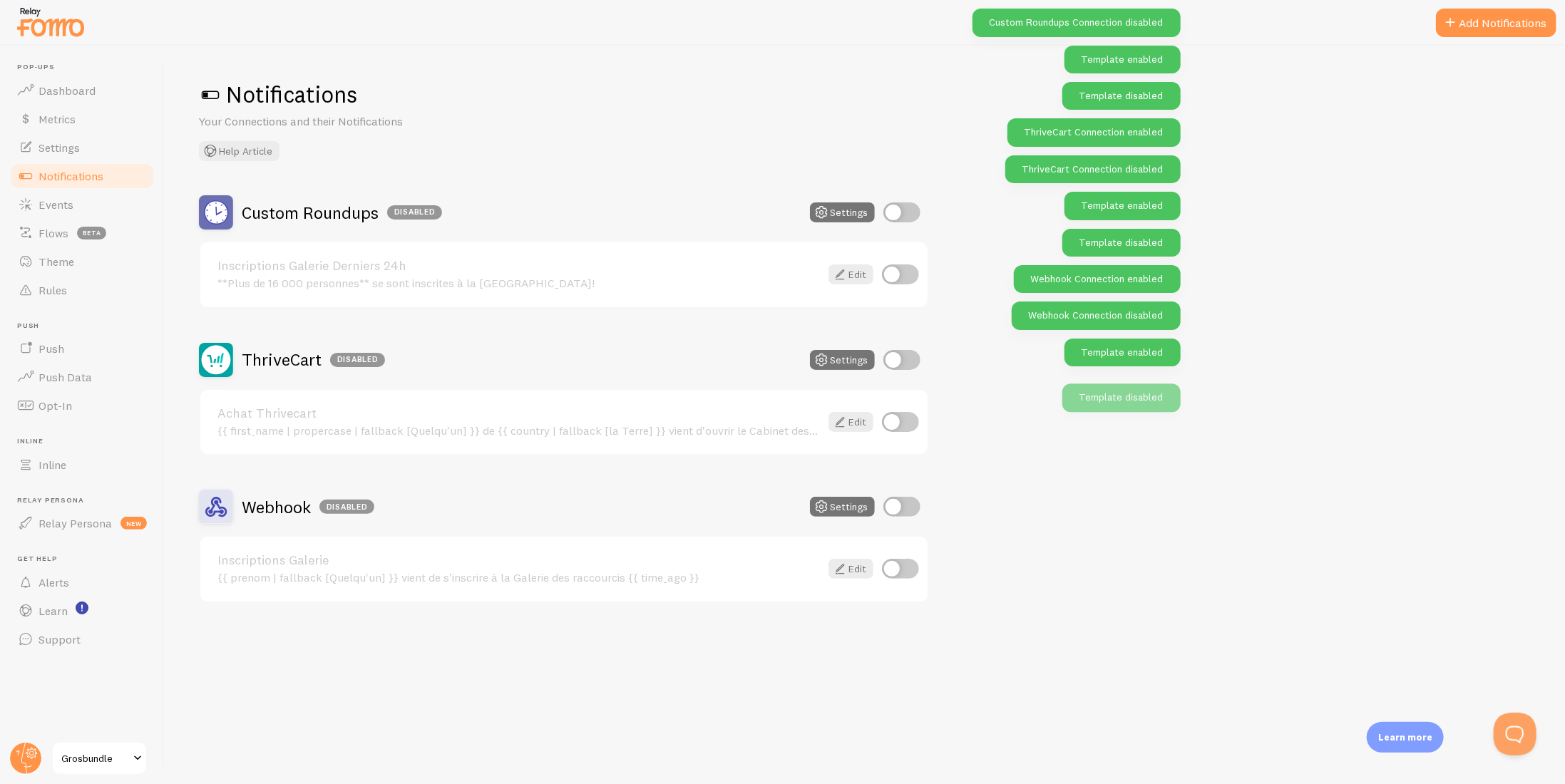
drag, startPoint x: 1218, startPoint y: 552, endPoint x: 1265, endPoint y: 495, distance: 73.9
click at [1224, 547] on div "Custom Roundups Disabled Settings Inscriptions Galerie Derniers 24h **Plus de 1…" at bounding box center [865, 399] width 1332 height 407
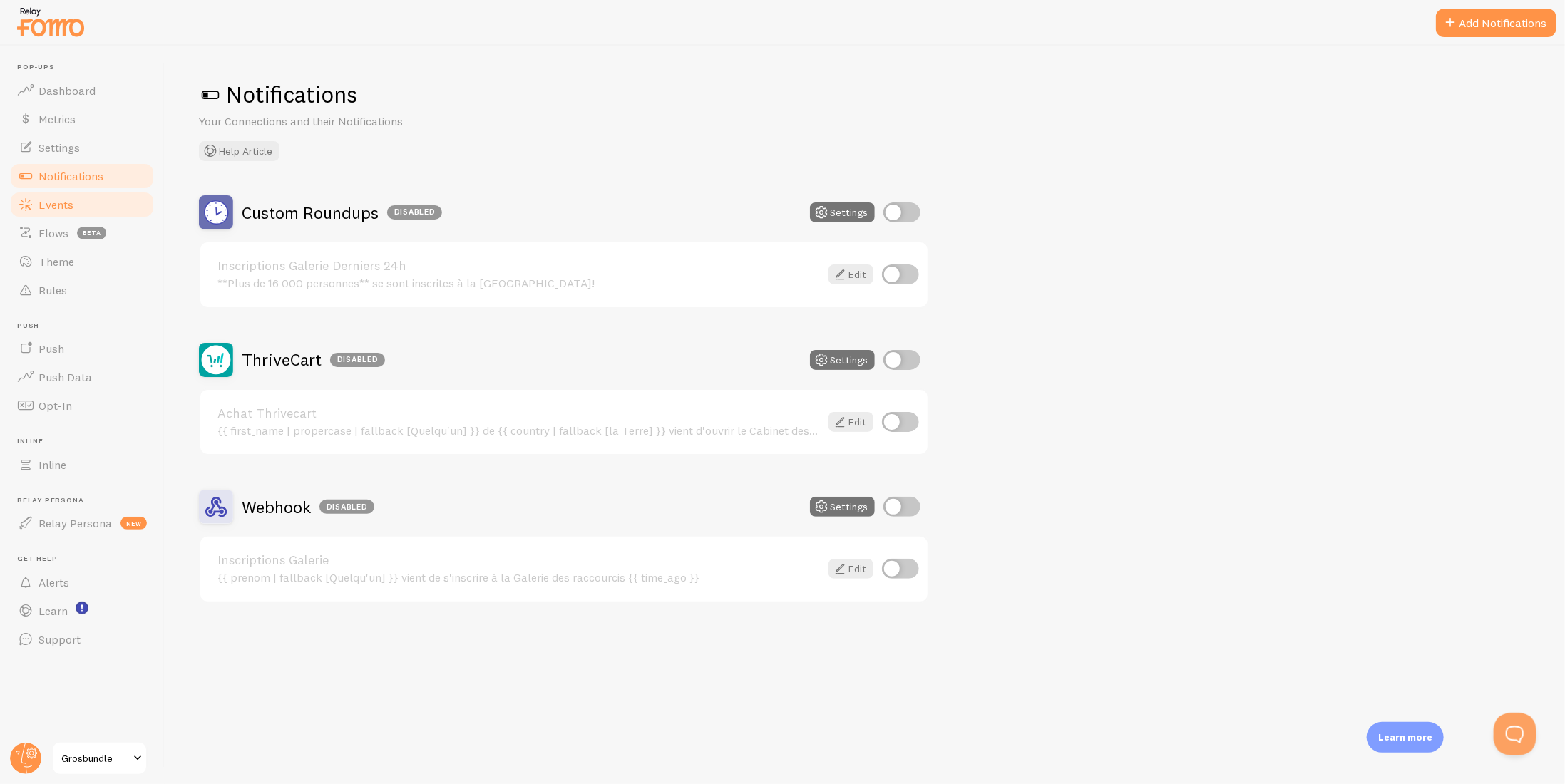
click at [121, 208] on link "Events" at bounding box center [82, 205] width 147 height 29
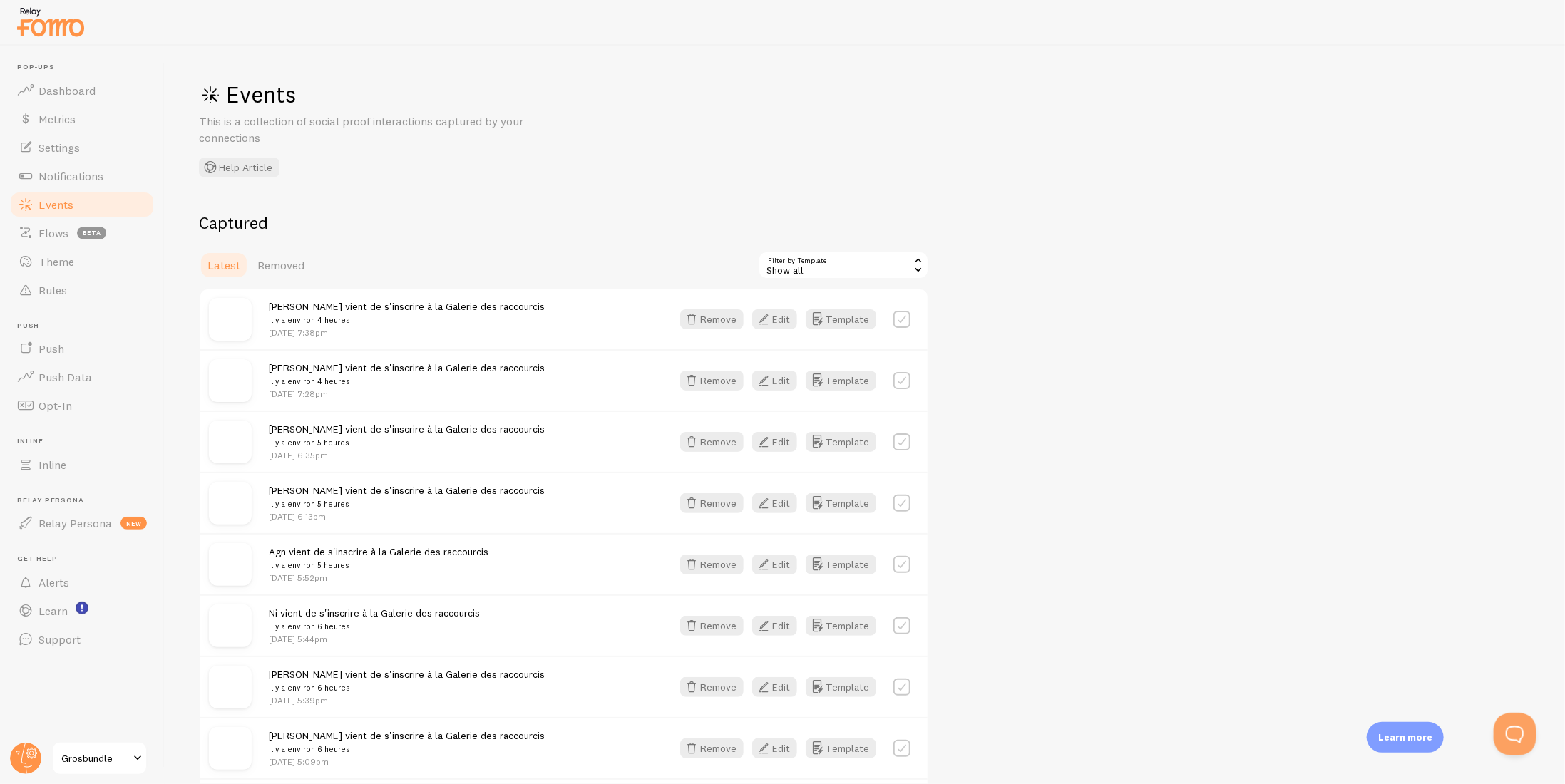
click at [845, 276] on div "Show all" at bounding box center [844, 265] width 171 height 29
drag, startPoint x: 1042, startPoint y: 355, endPoint x: 920, endPoint y: 350, distance: 122.1
click at [910, 318] on label at bounding box center [902, 319] width 17 height 17
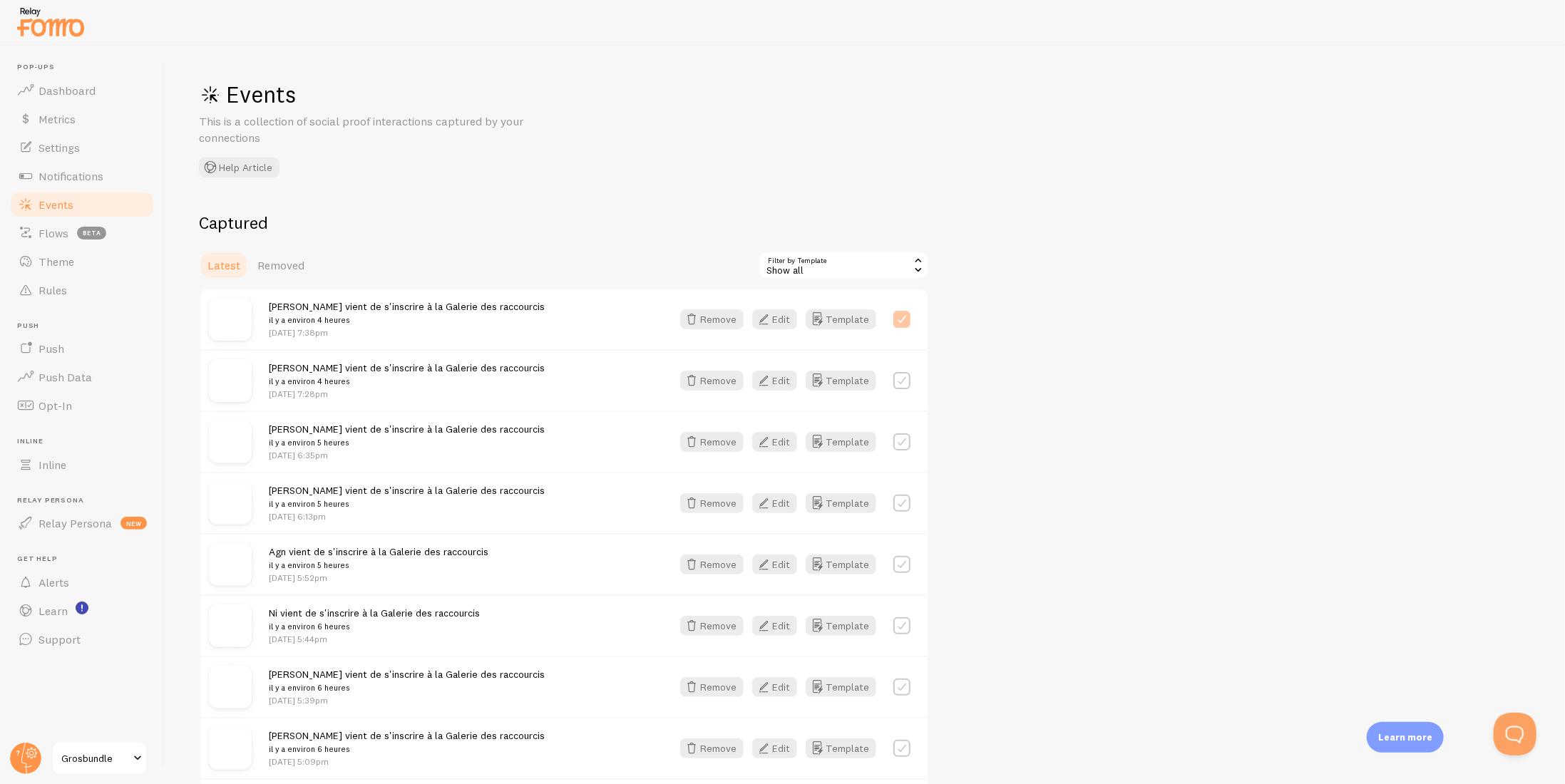
checkbox input "true"
click at [805, 266] on button "Select All" at bounding box center [786, 265] width 55 height 20
checkbox input "true"
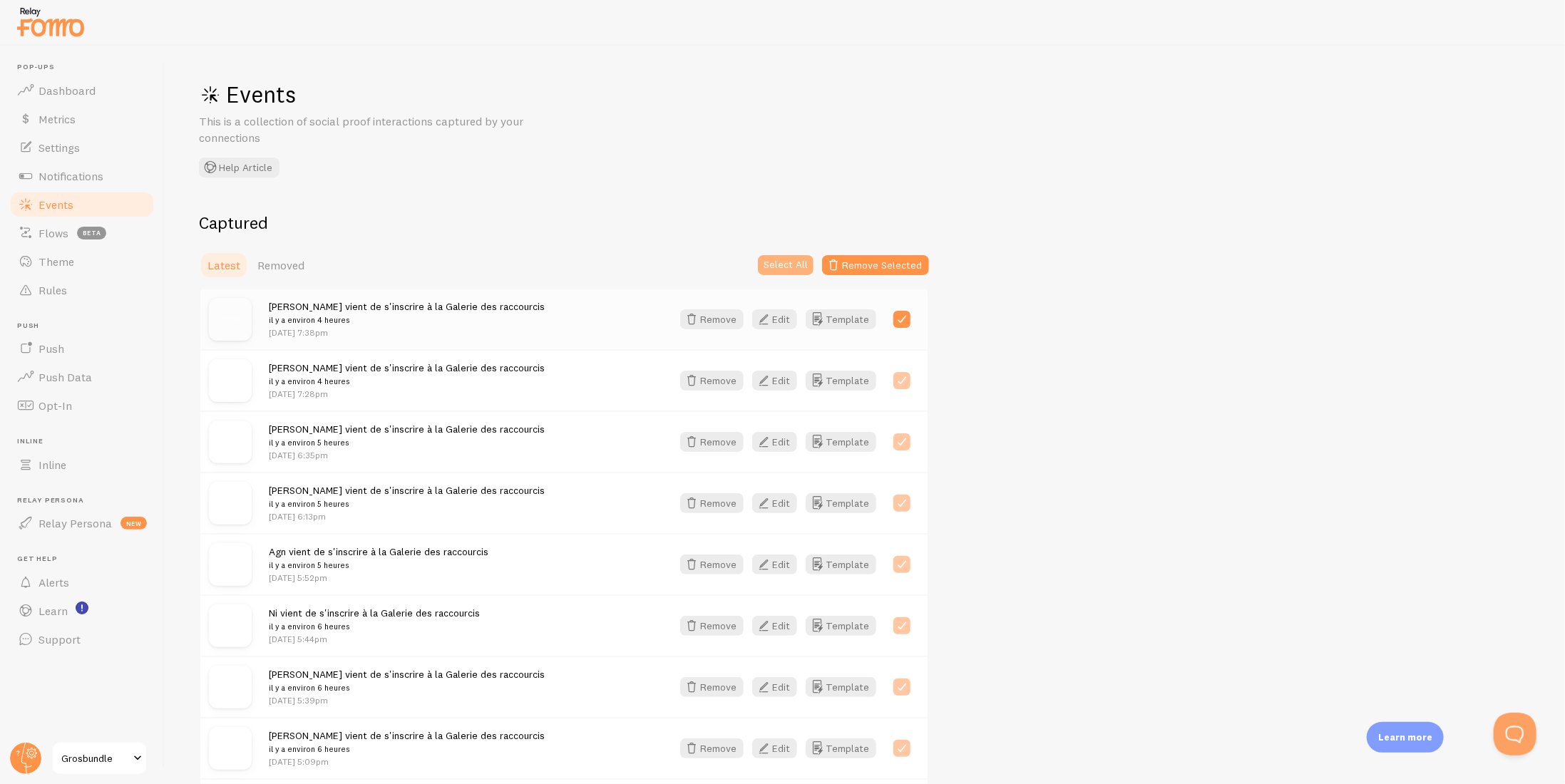
checkbox input "true"
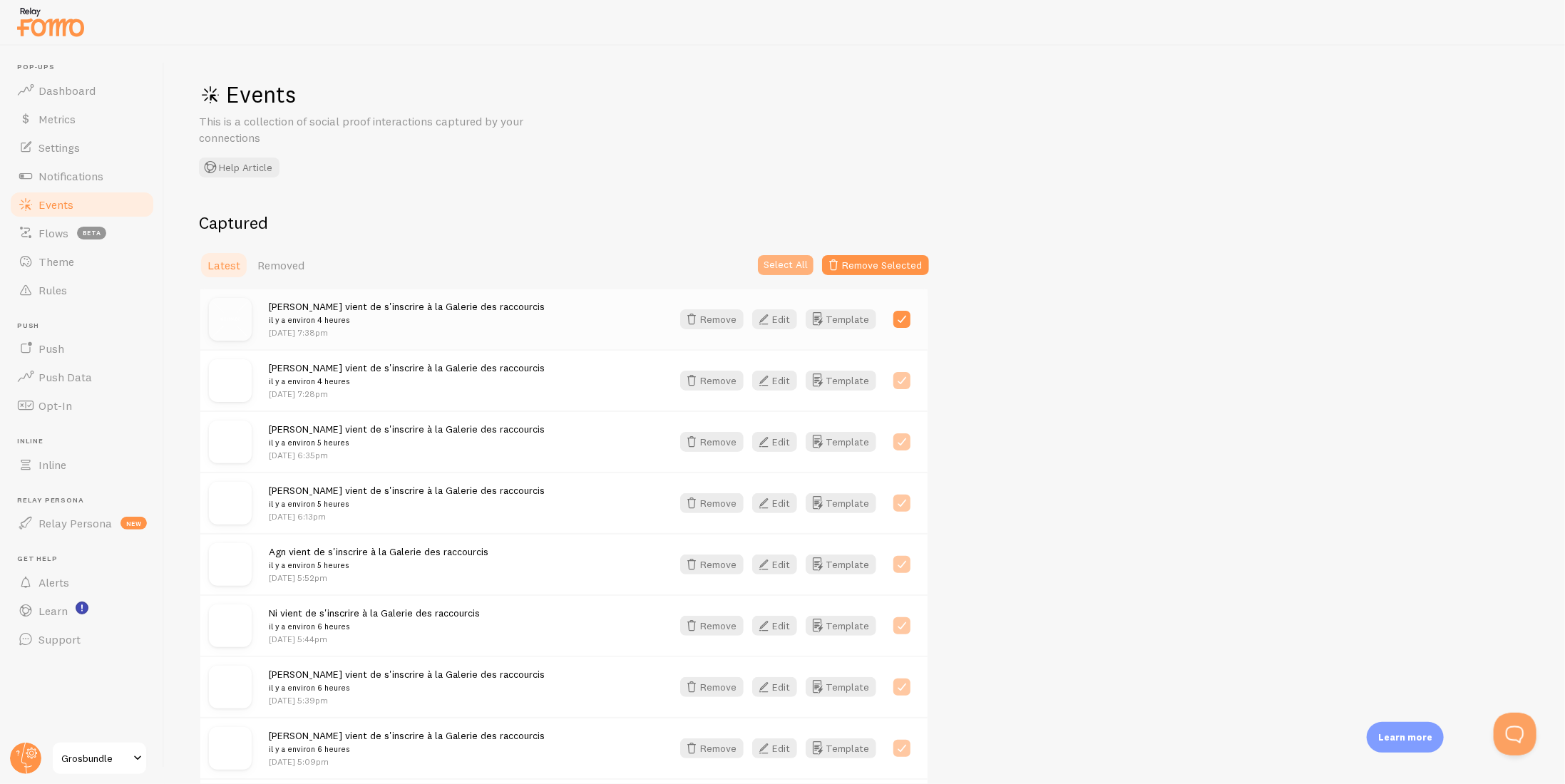
checkbox input "true"
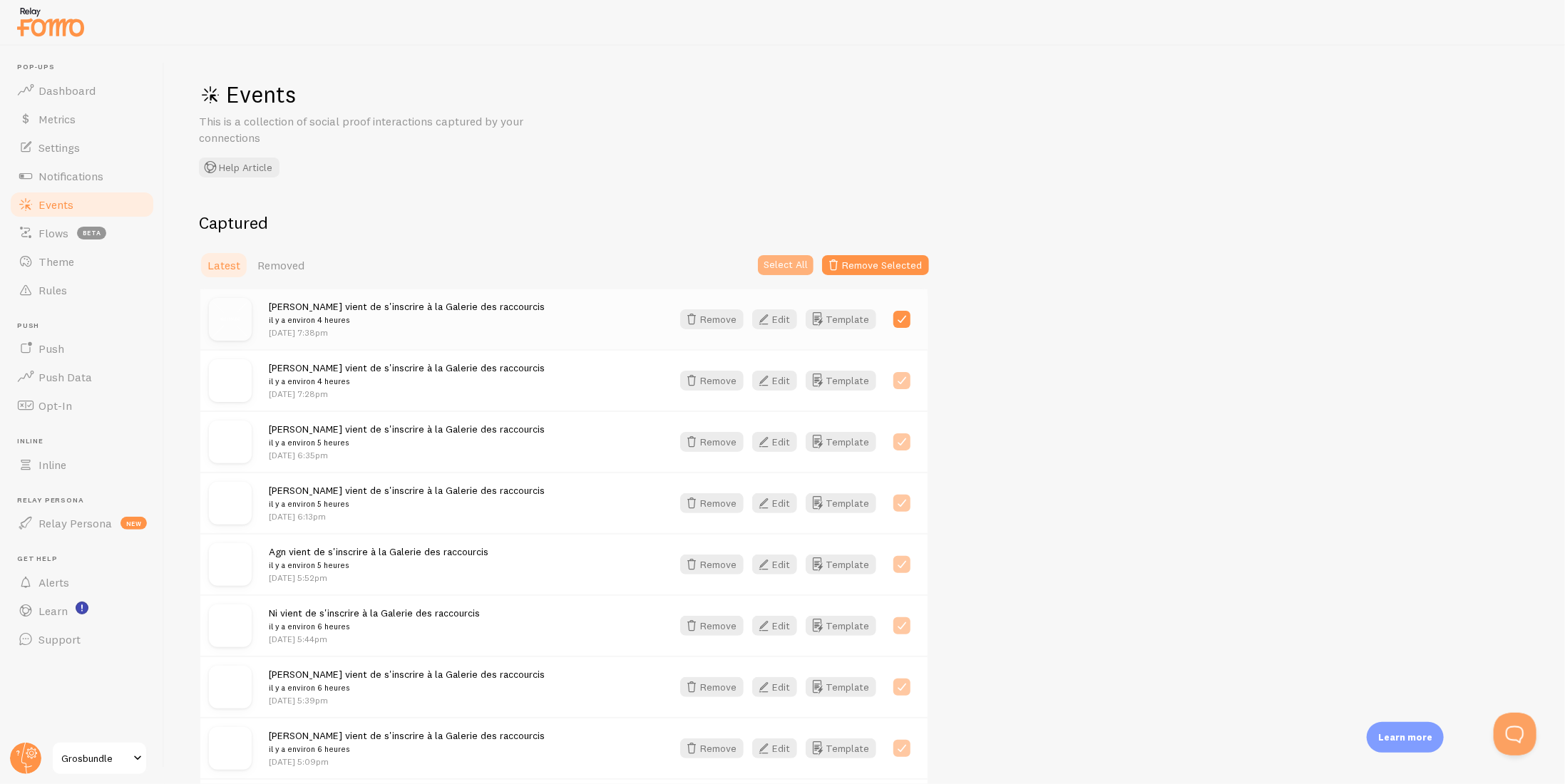
checkbox input "true"
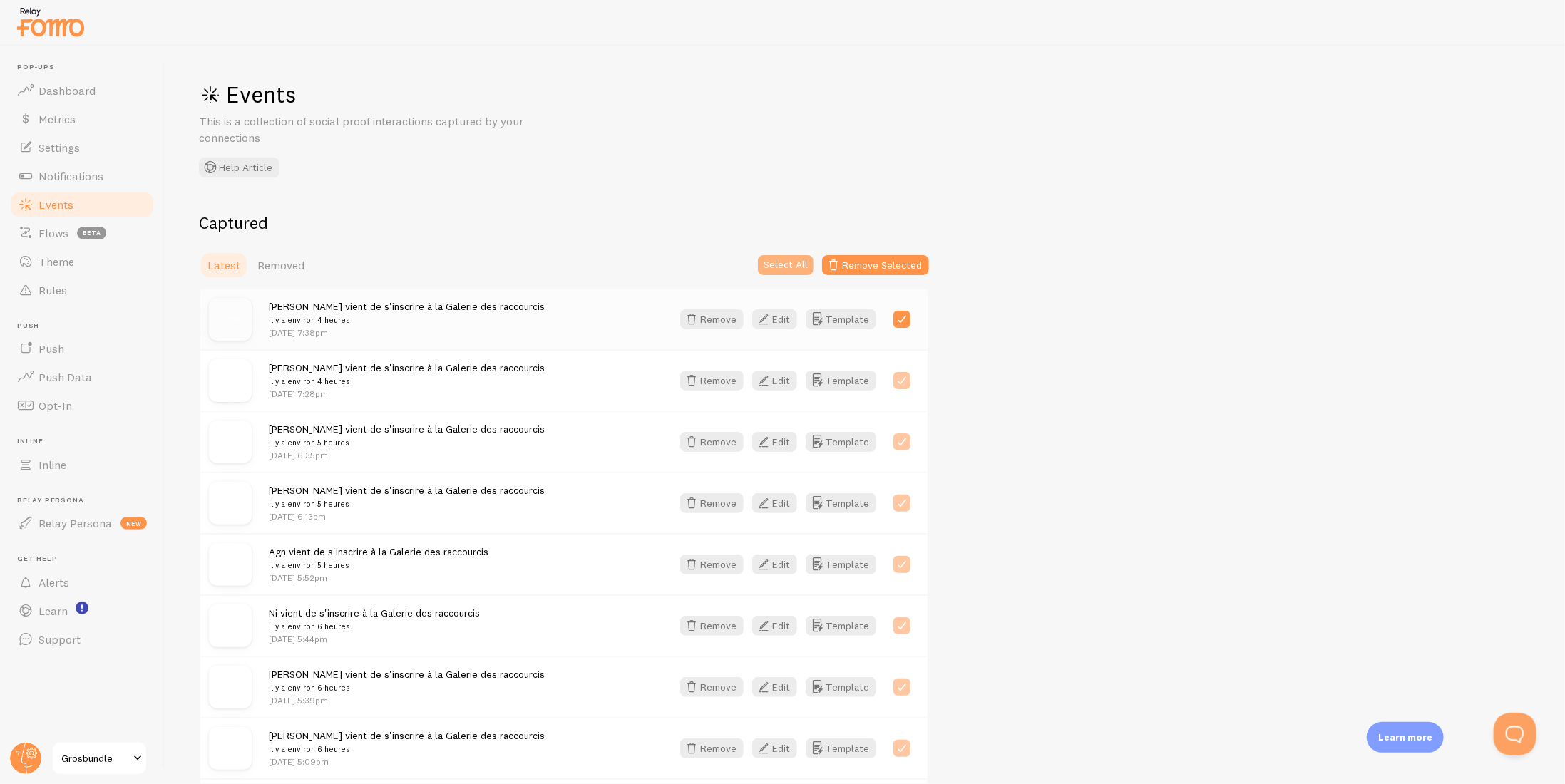
checkbox input "true"
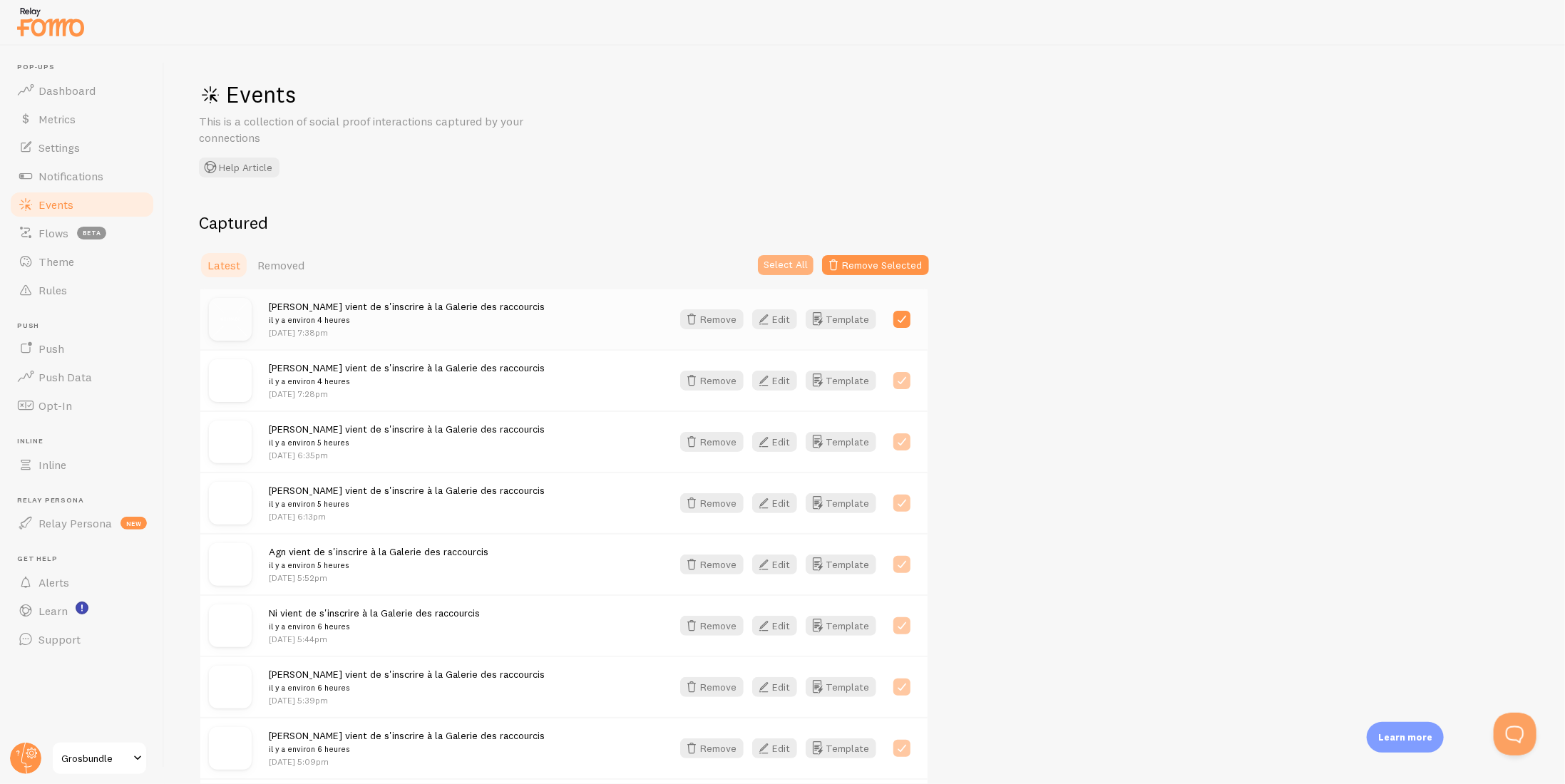
checkbox input "true"
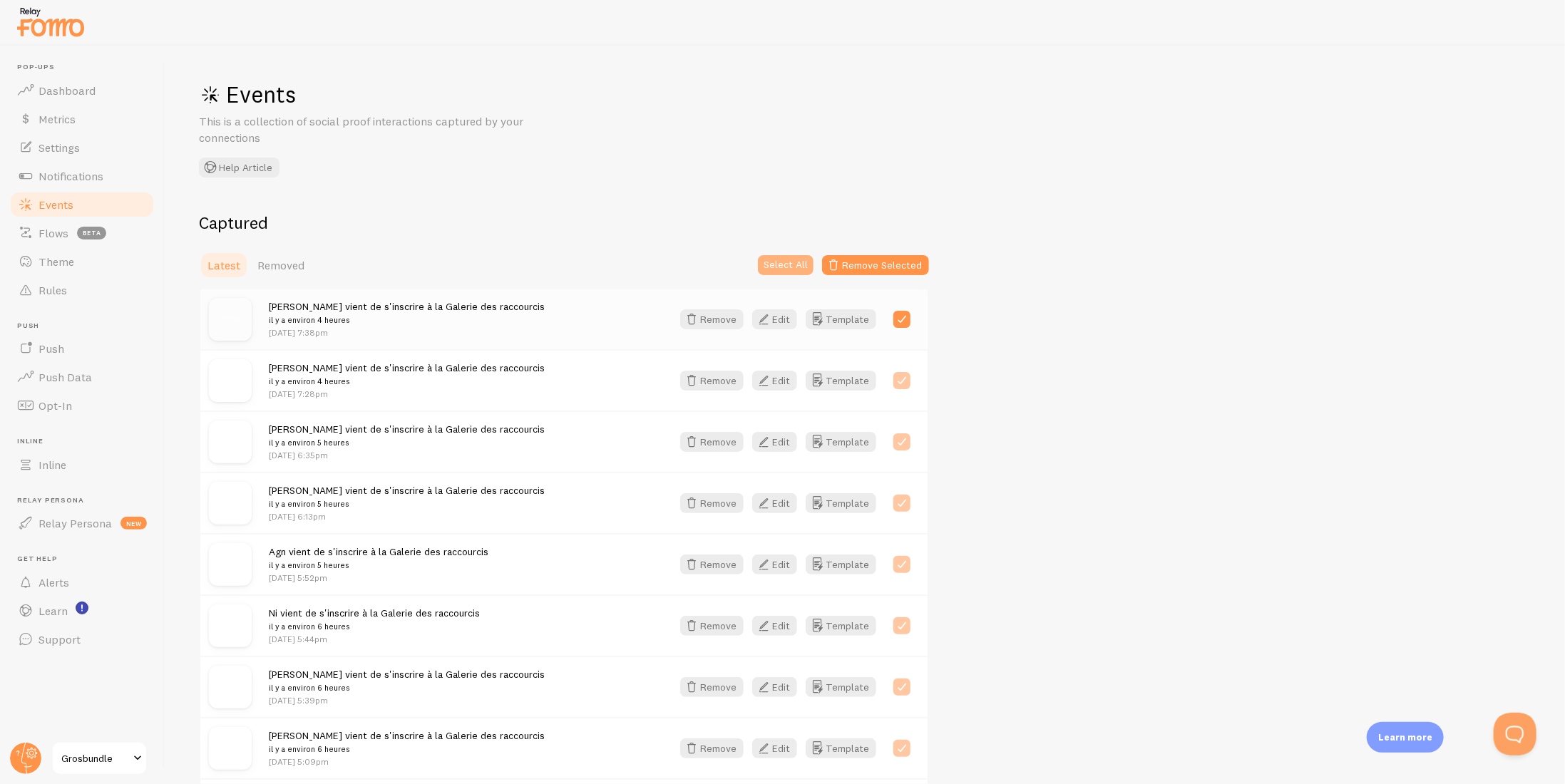
checkbox input "true"
click at [888, 270] on button "Remove Selected" at bounding box center [875, 265] width 107 height 20
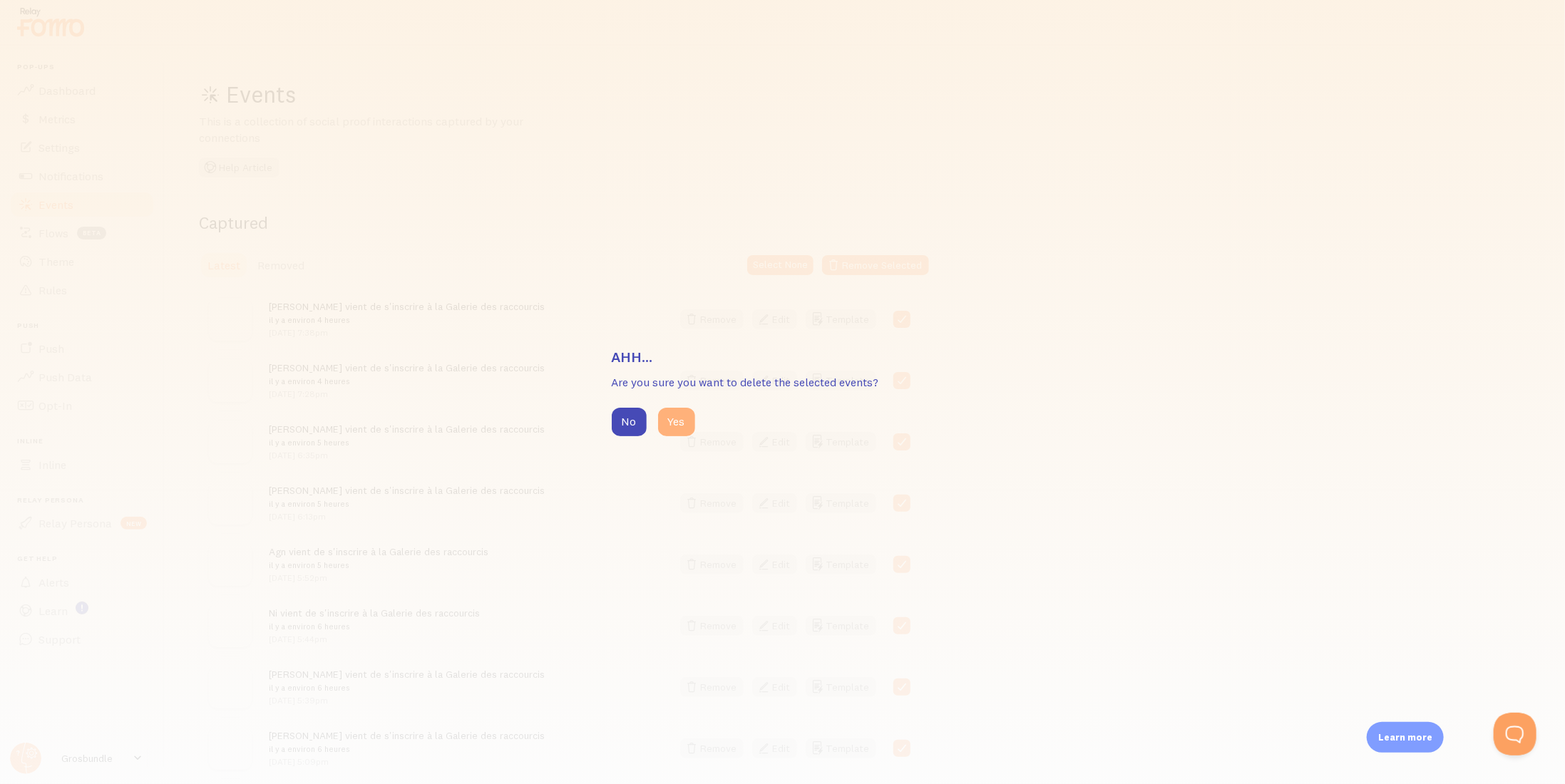
click at [672, 425] on button "Yes" at bounding box center [676, 421] width 37 height 29
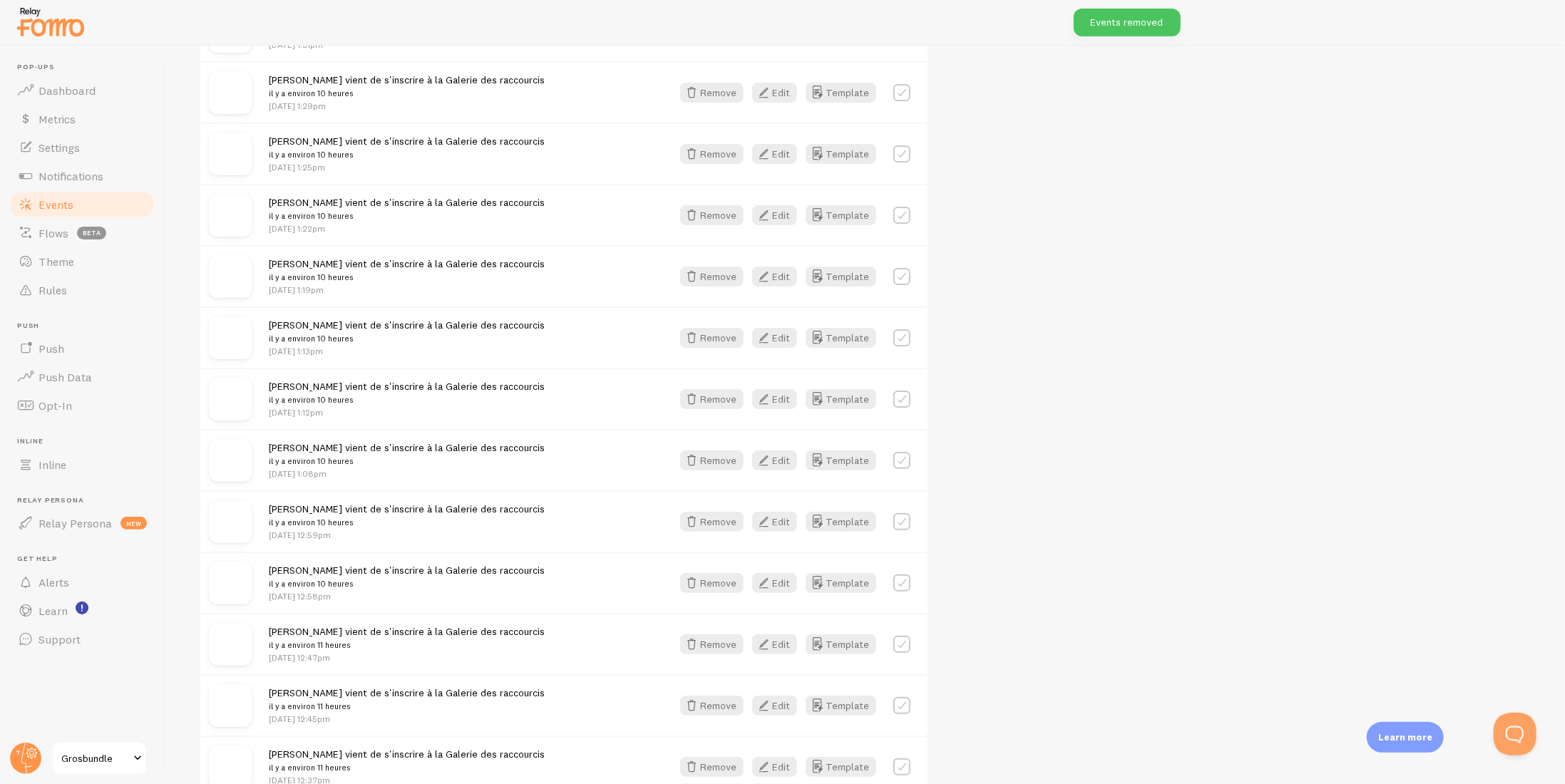
scroll to position [1555, 0]
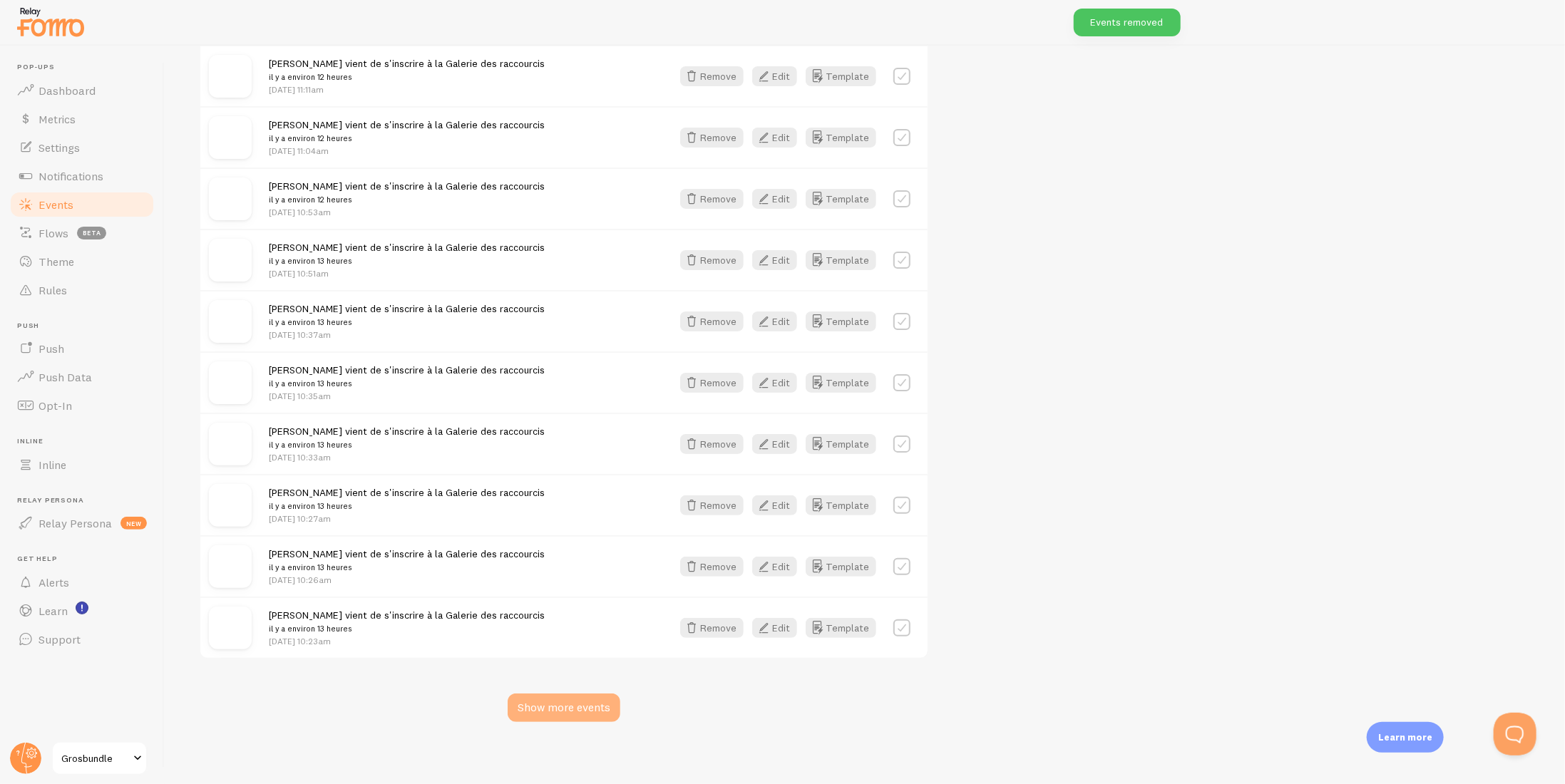
click at [571, 698] on div "Show more events" at bounding box center [564, 707] width 112 height 29
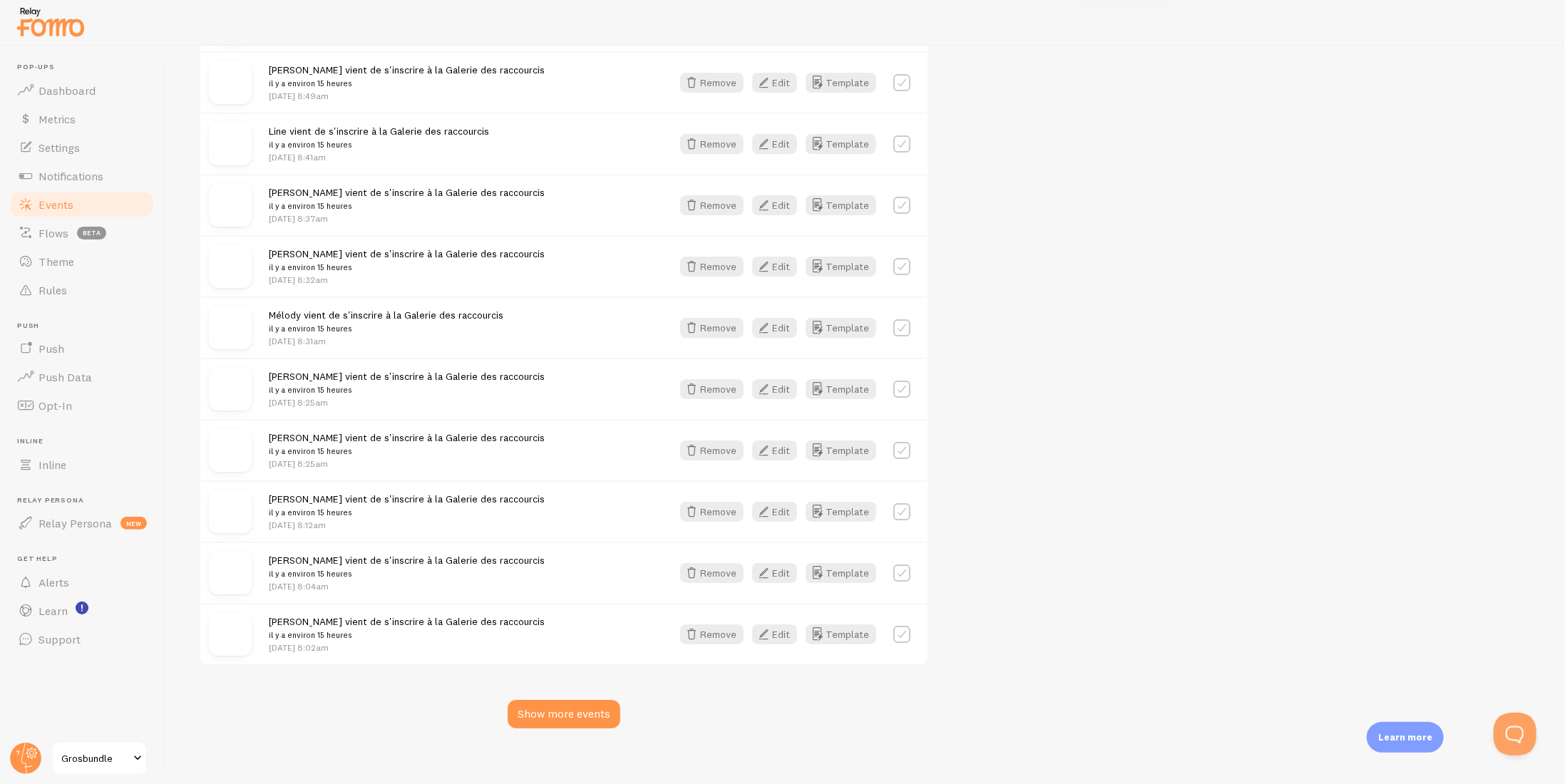
click at [574, 700] on div "Show more events" at bounding box center [564, 714] width 112 height 29
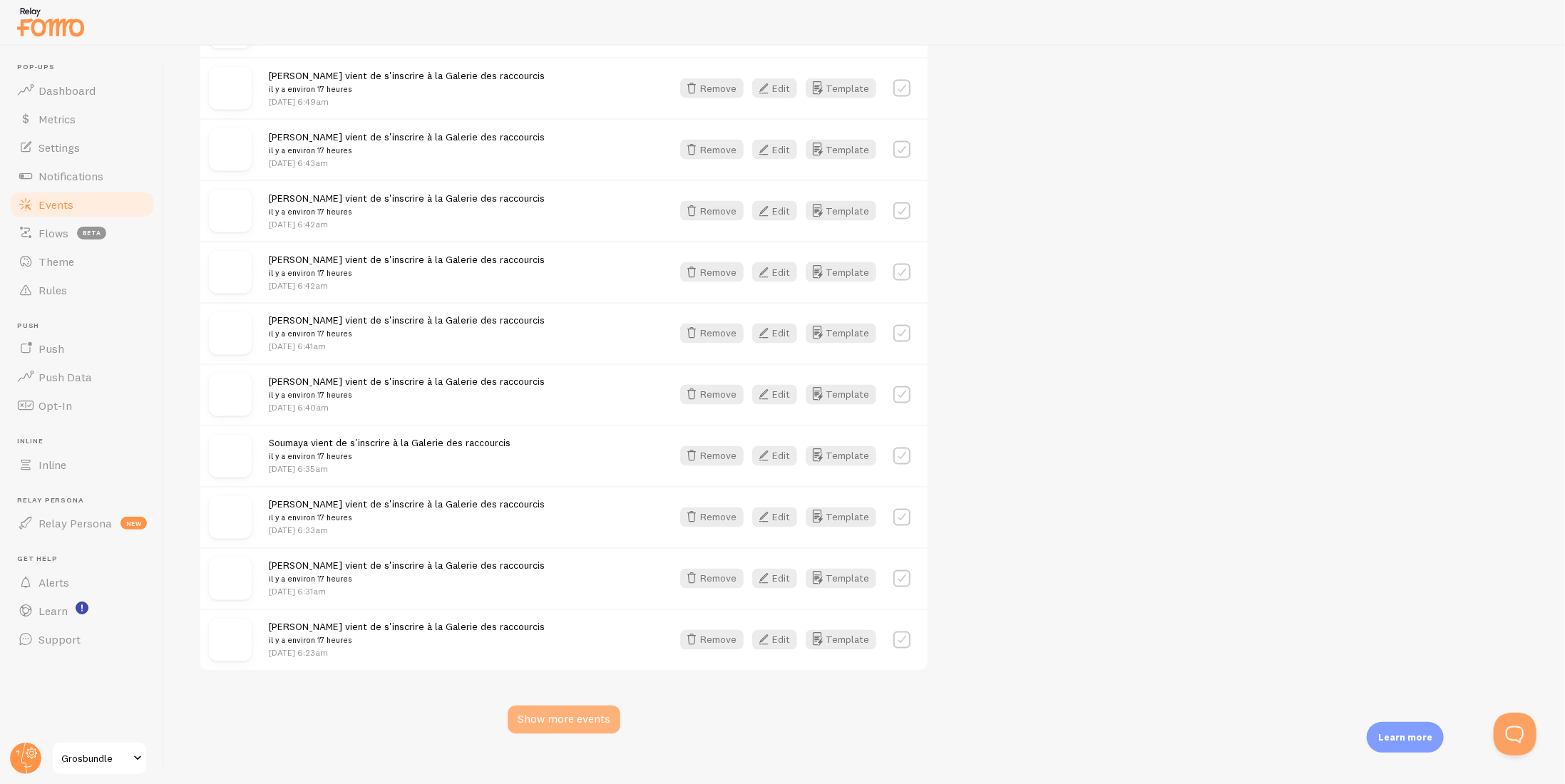
click at [572, 706] on div "Show more events" at bounding box center [564, 720] width 112 height 29
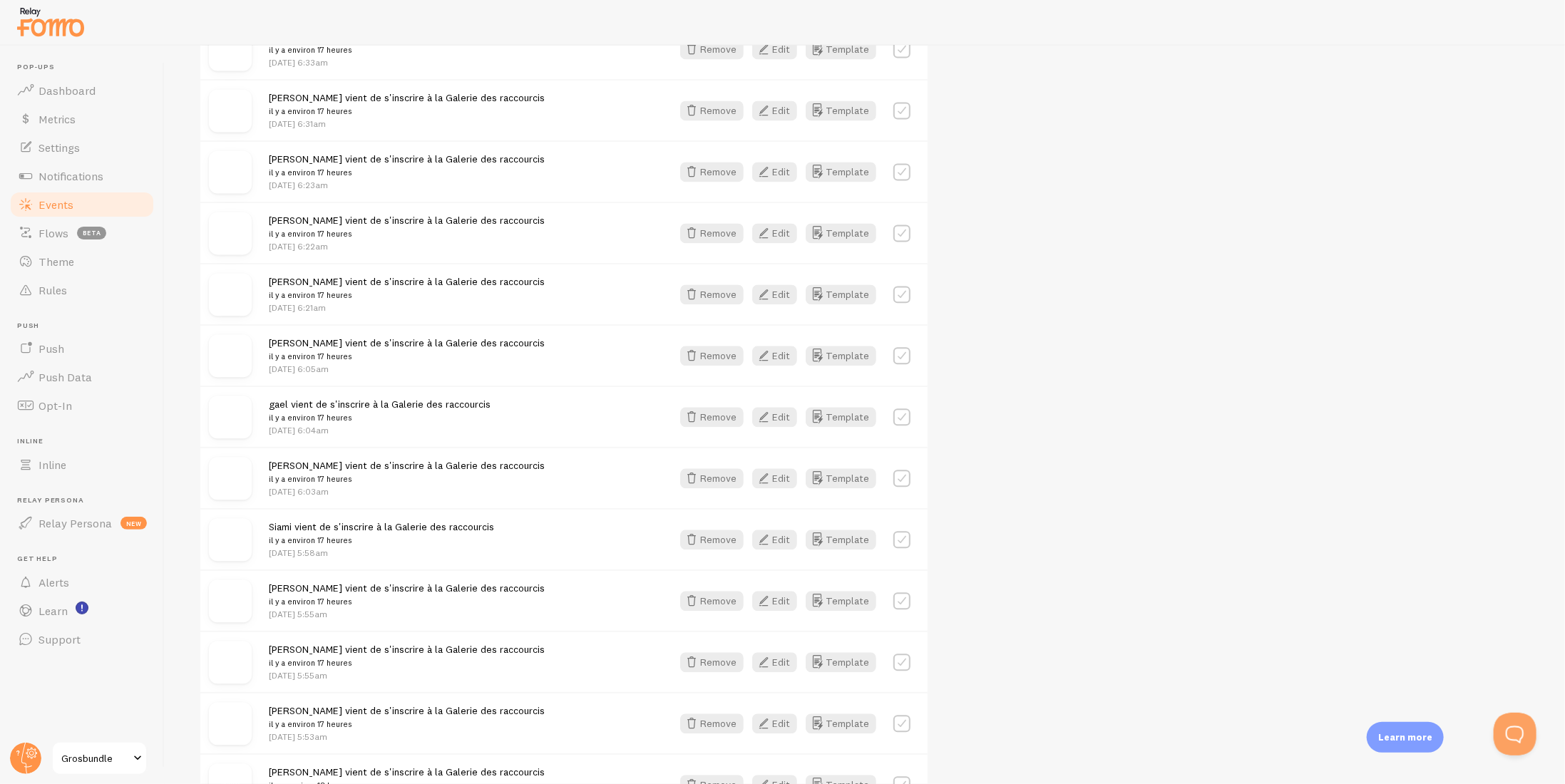
scroll to position [7054, 0]
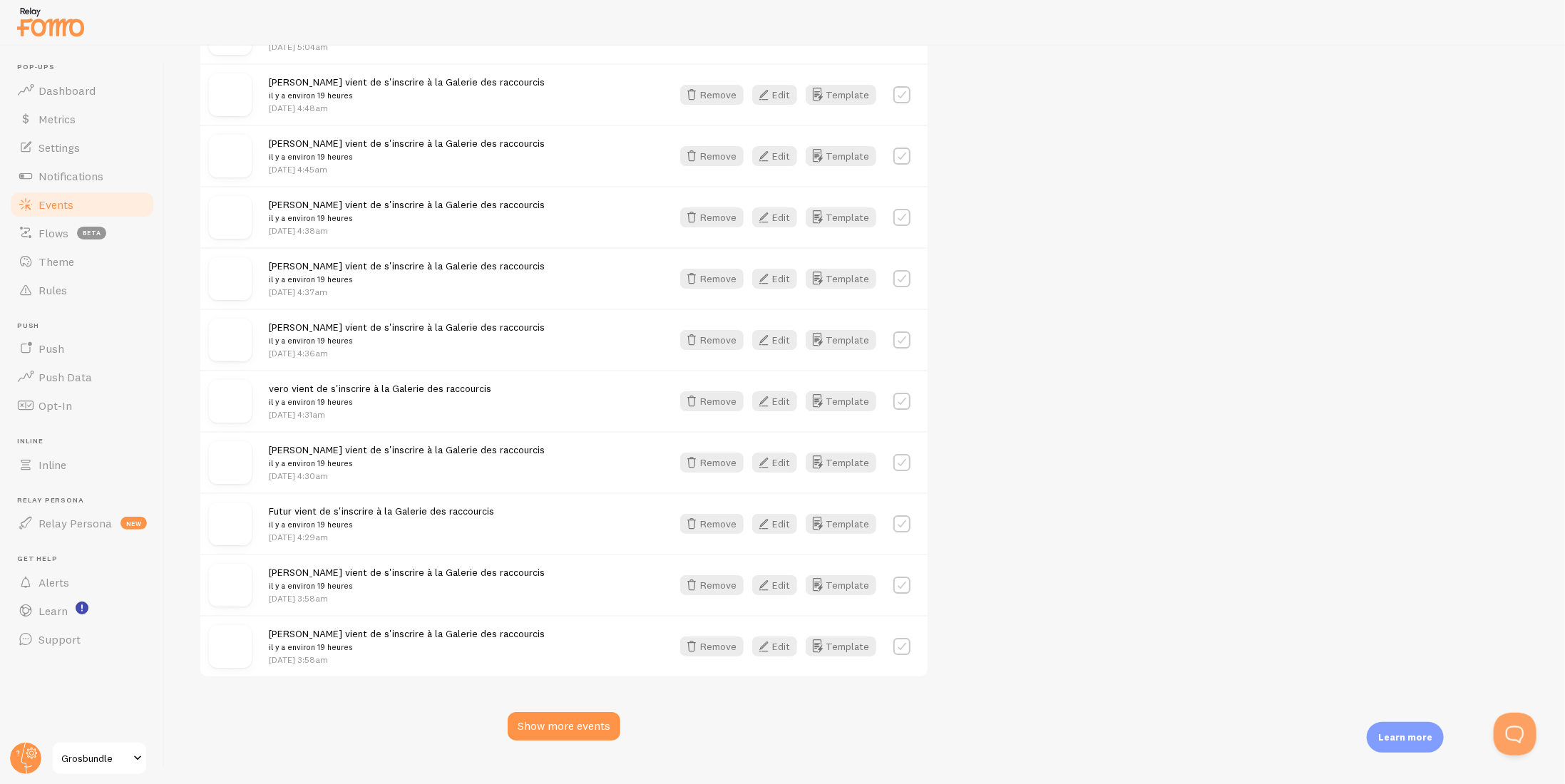
click at [76, 752] on span "Grosbundle" at bounding box center [95, 758] width 68 height 17
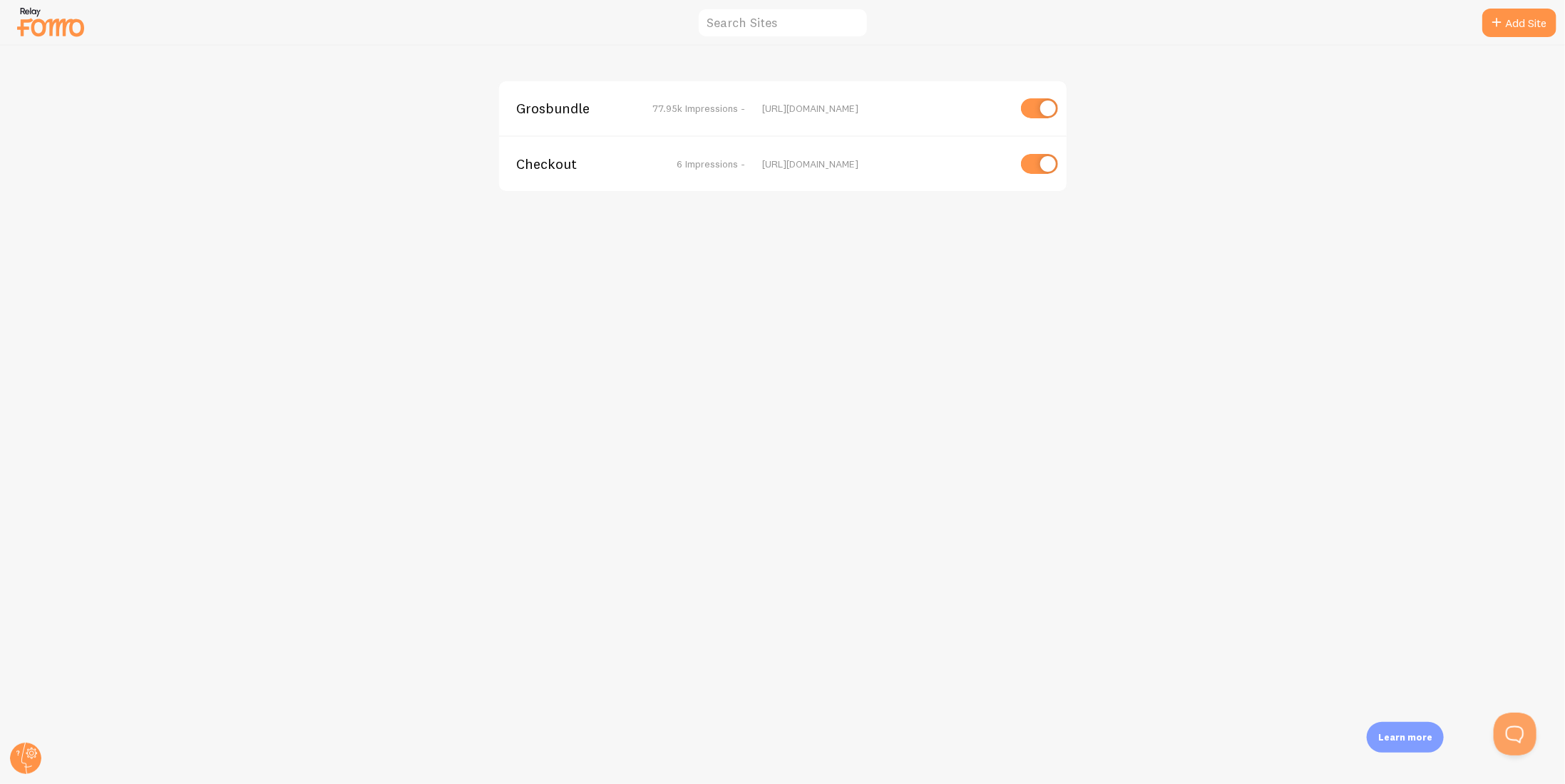
click at [1041, 108] on input "checkbox" at bounding box center [1039, 108] width 37 height 20
checkbox input "false"
click at [1039, 157] on input "checkbox" at bounding box center [1039, 164] width 37 height 20
checkbox input "false"
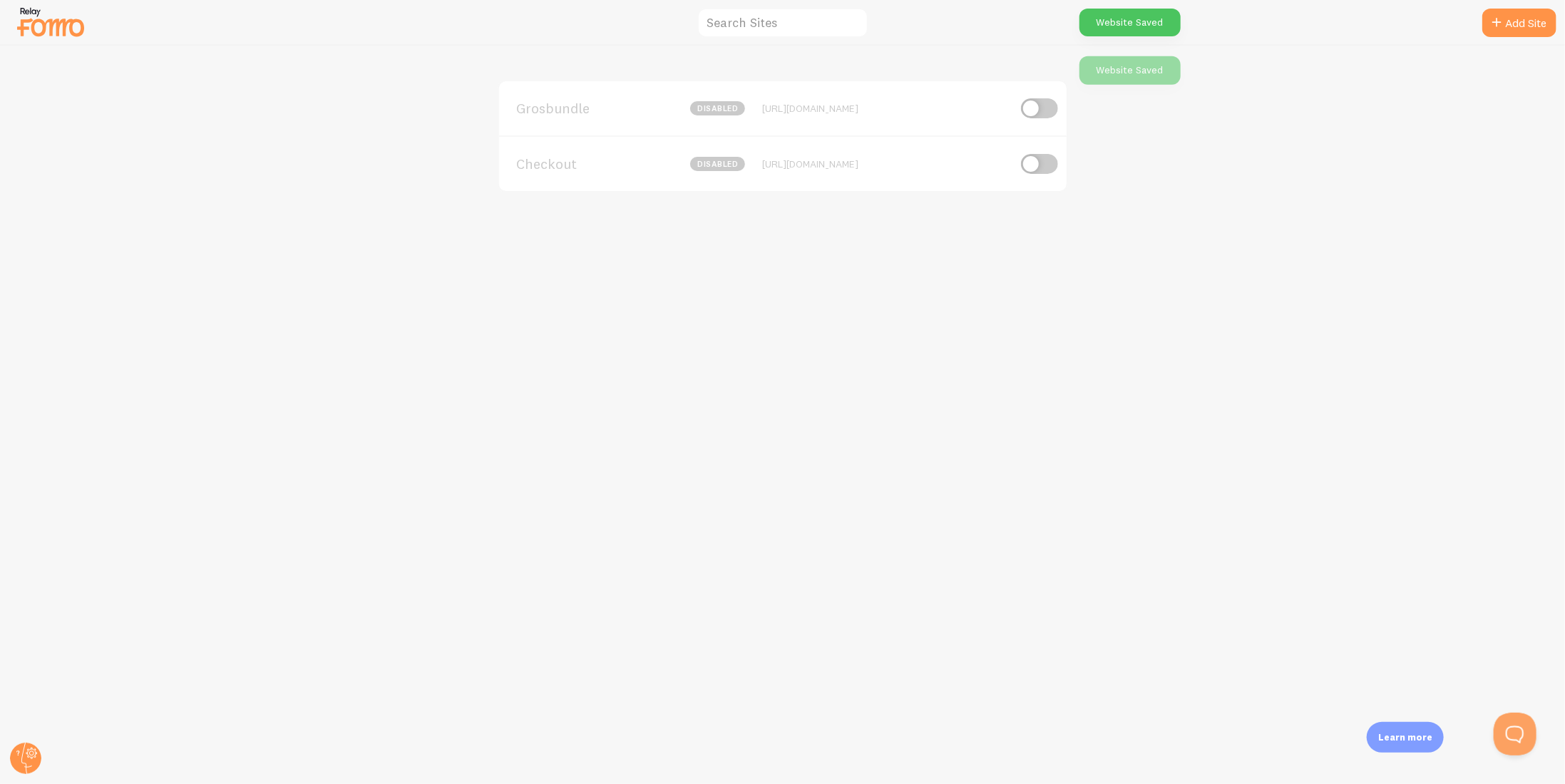
click at [1187, 186] on div "Grosbundle disabled https://grosbundle.com Checkout disabled https://formations…" at bounding box center [782, 415] width 1564 height 738
